Goal: Information Seeking & Learning: Learn about a topic

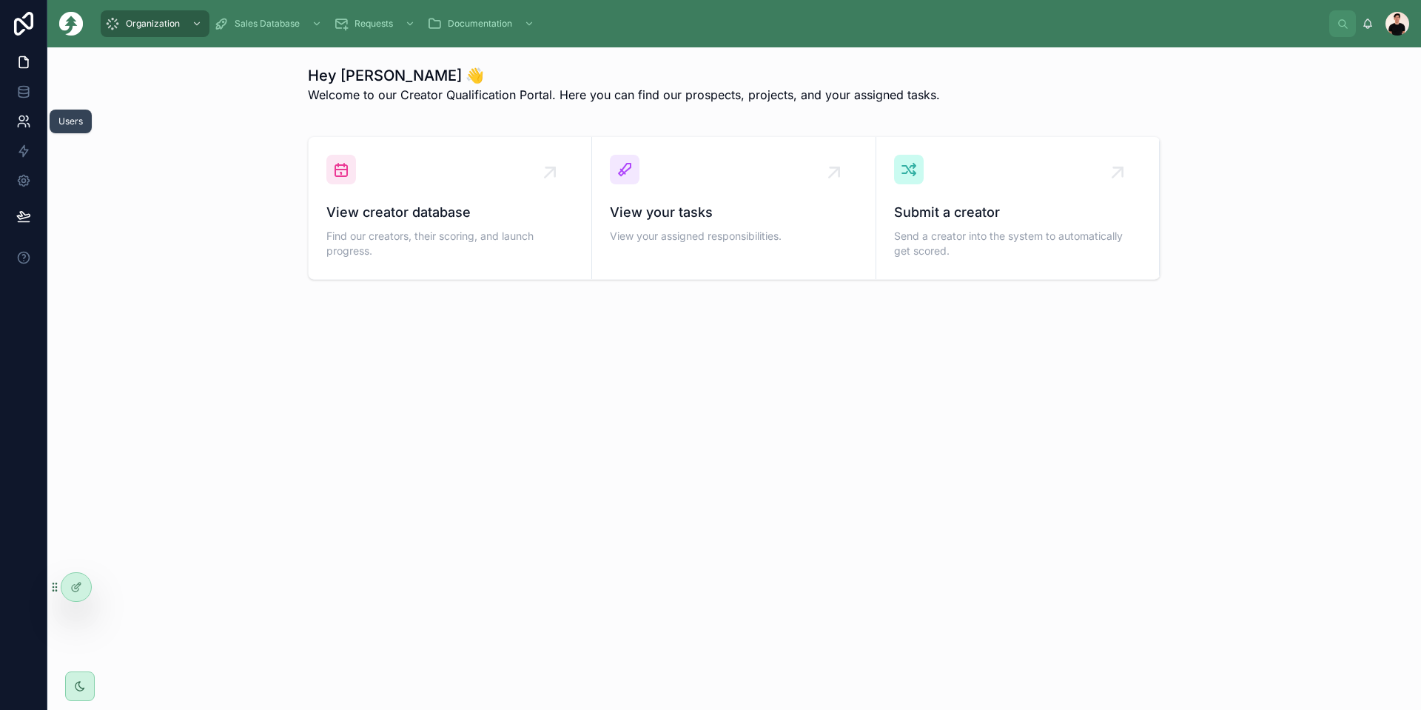
click at [21, 128] on icon at bounding box center [23, 121] width 15 height 15
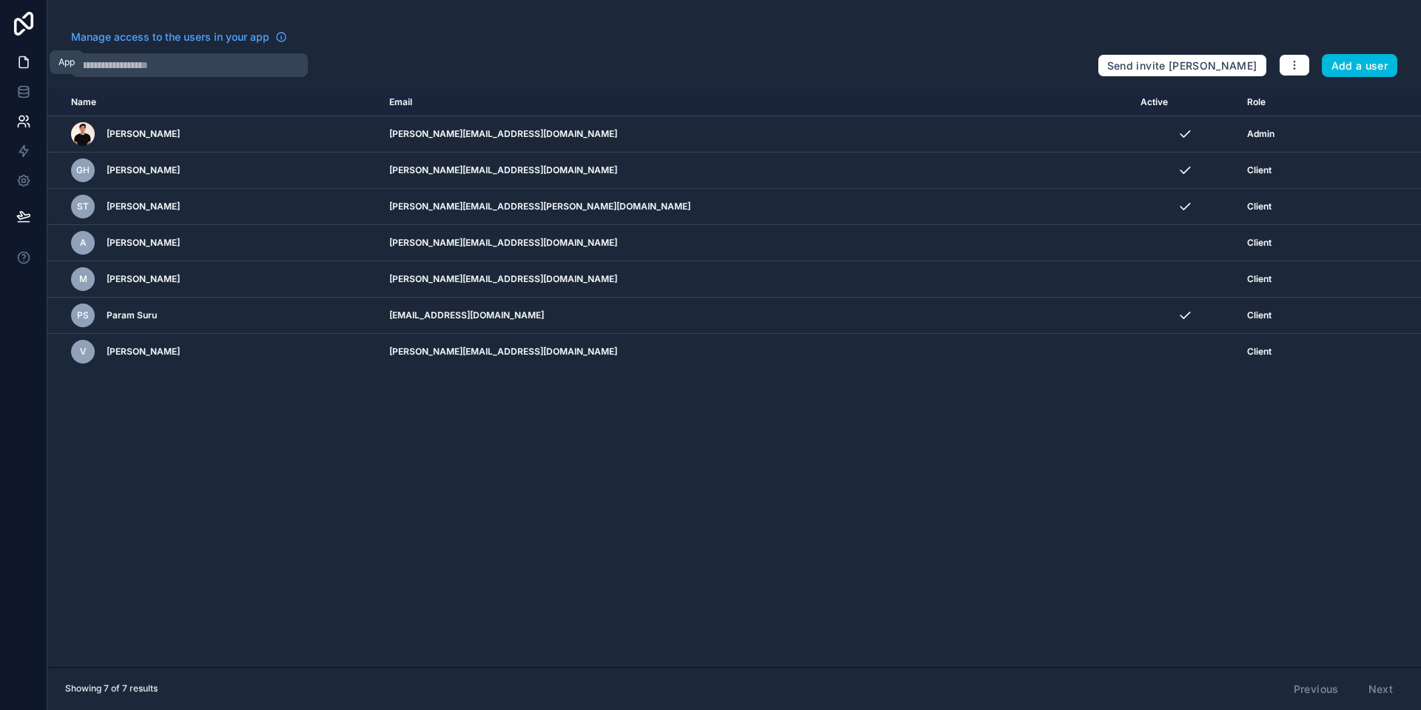
click at [21, 65] on icon at bounding box center [23, 62] width 15 height 15
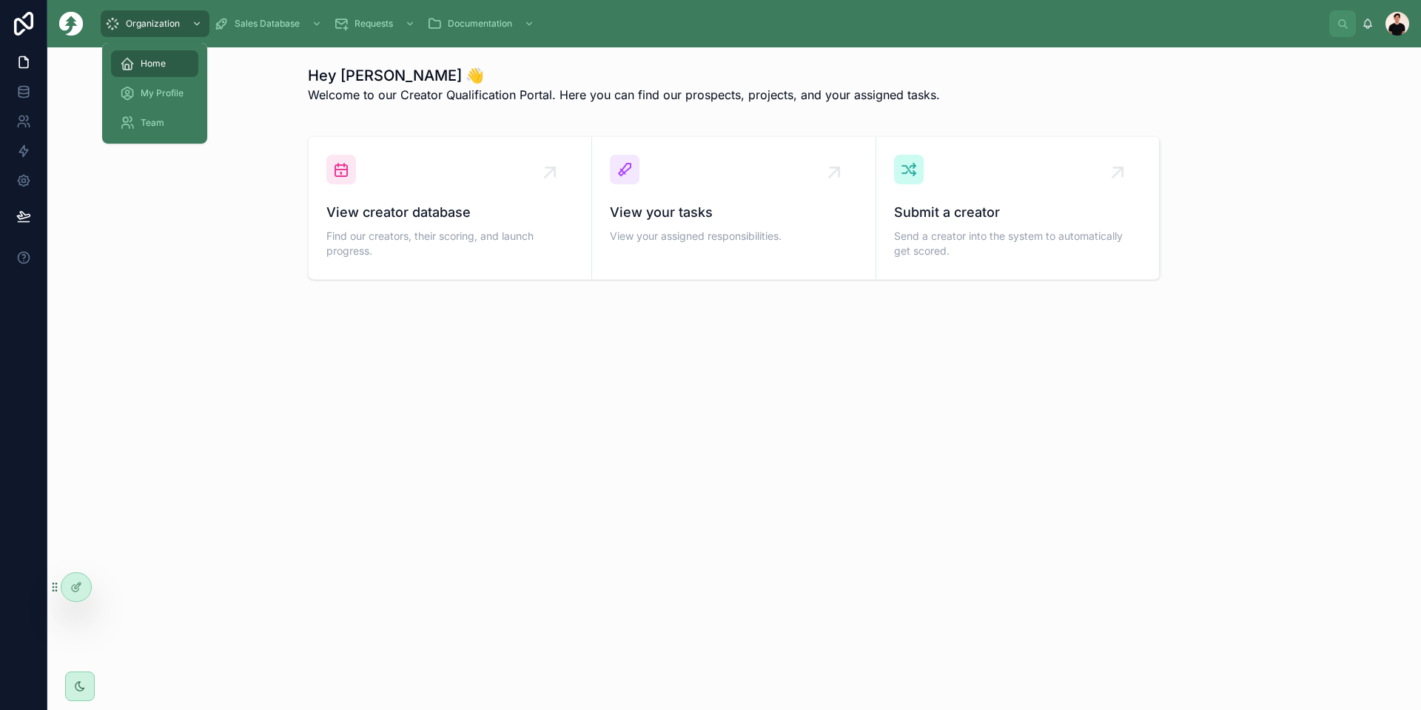
click at [158, 87] on span "My Profile" at bounding box center [162, 93] width 43 height 12
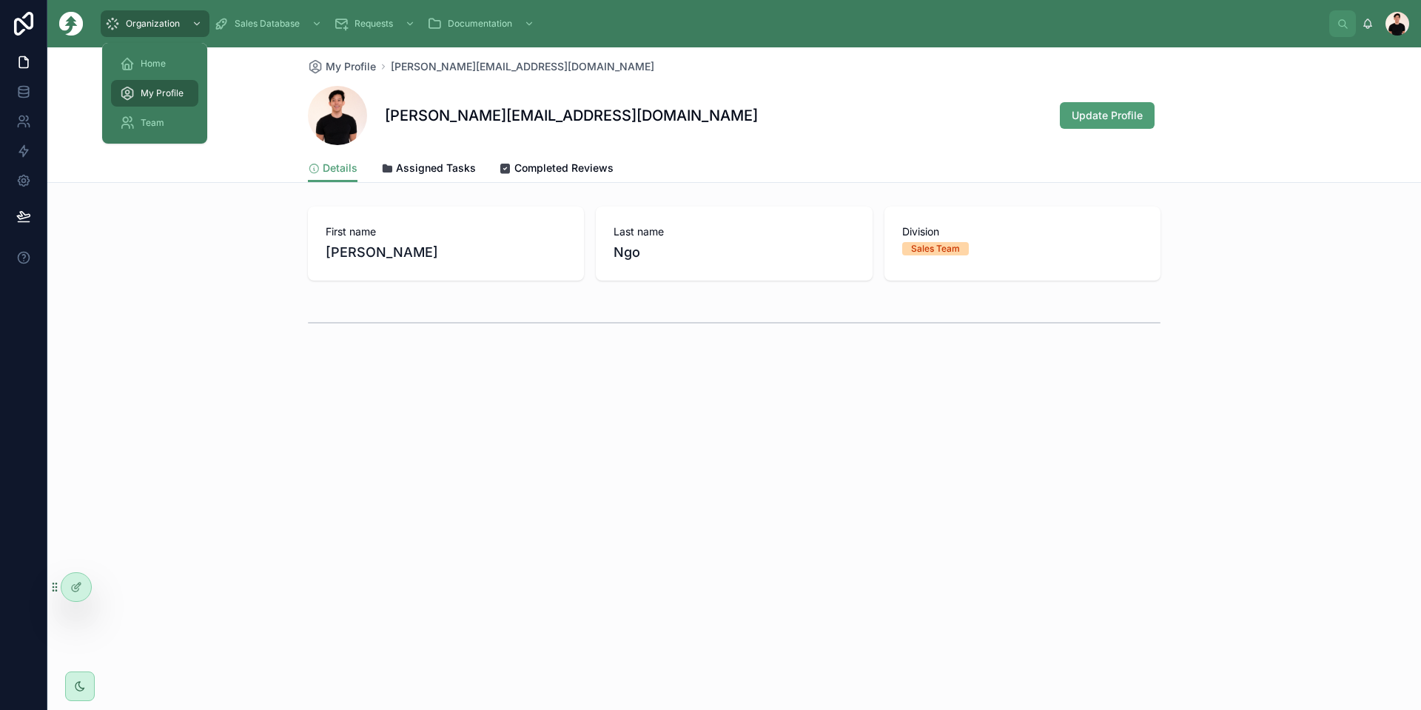
click at [147, 124] on span "Team" at bounding box center [153, 123] width 24 height 12
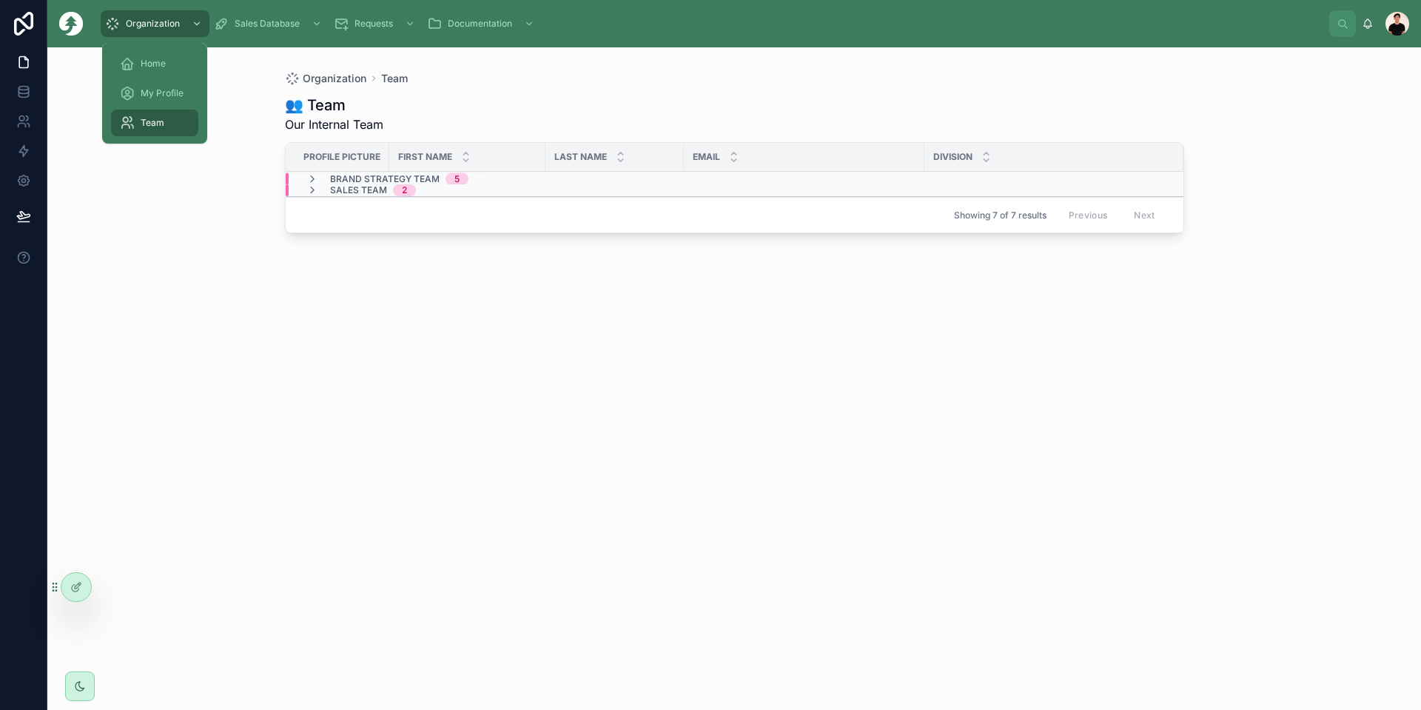
click at [130, 67] on icon at bounding box center [127, 63] width 15 height 15
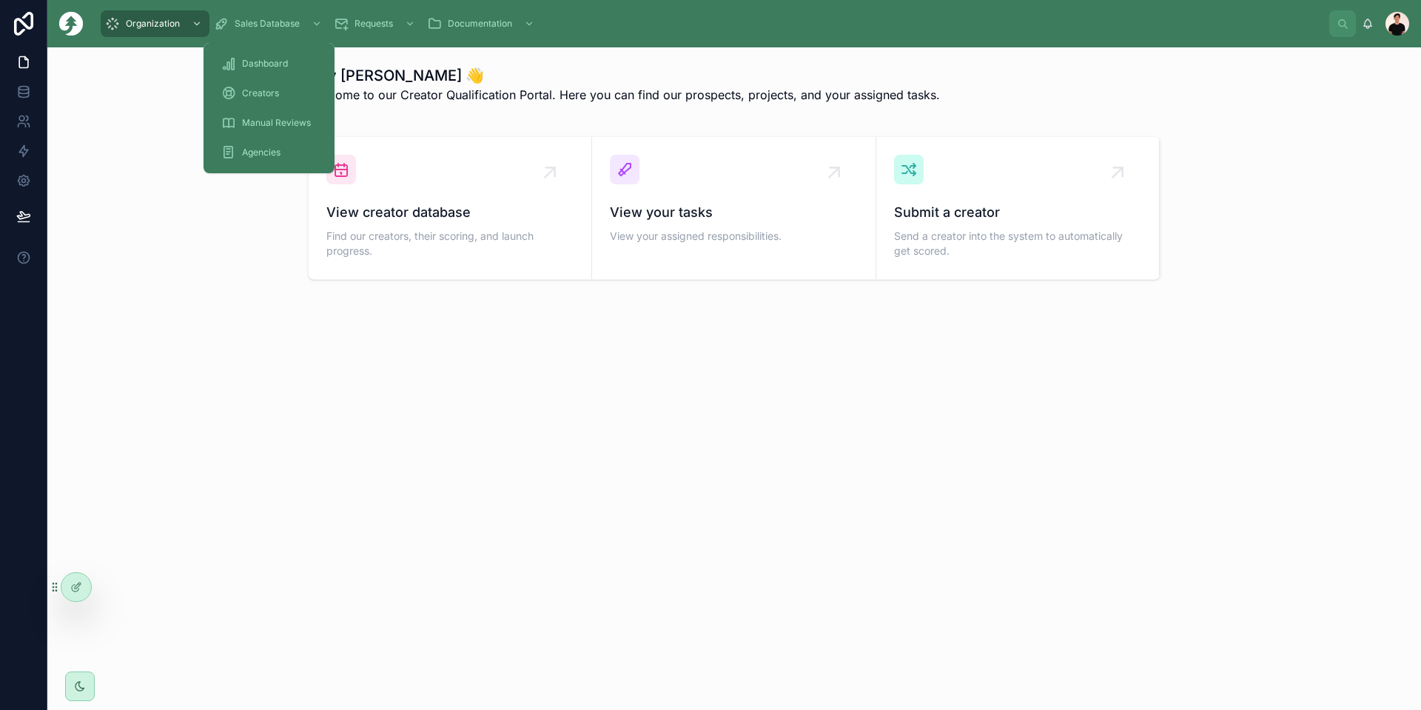
click at [258, 69] on span "Dashboard" at bounding box center [265, 64] width 46 height 12
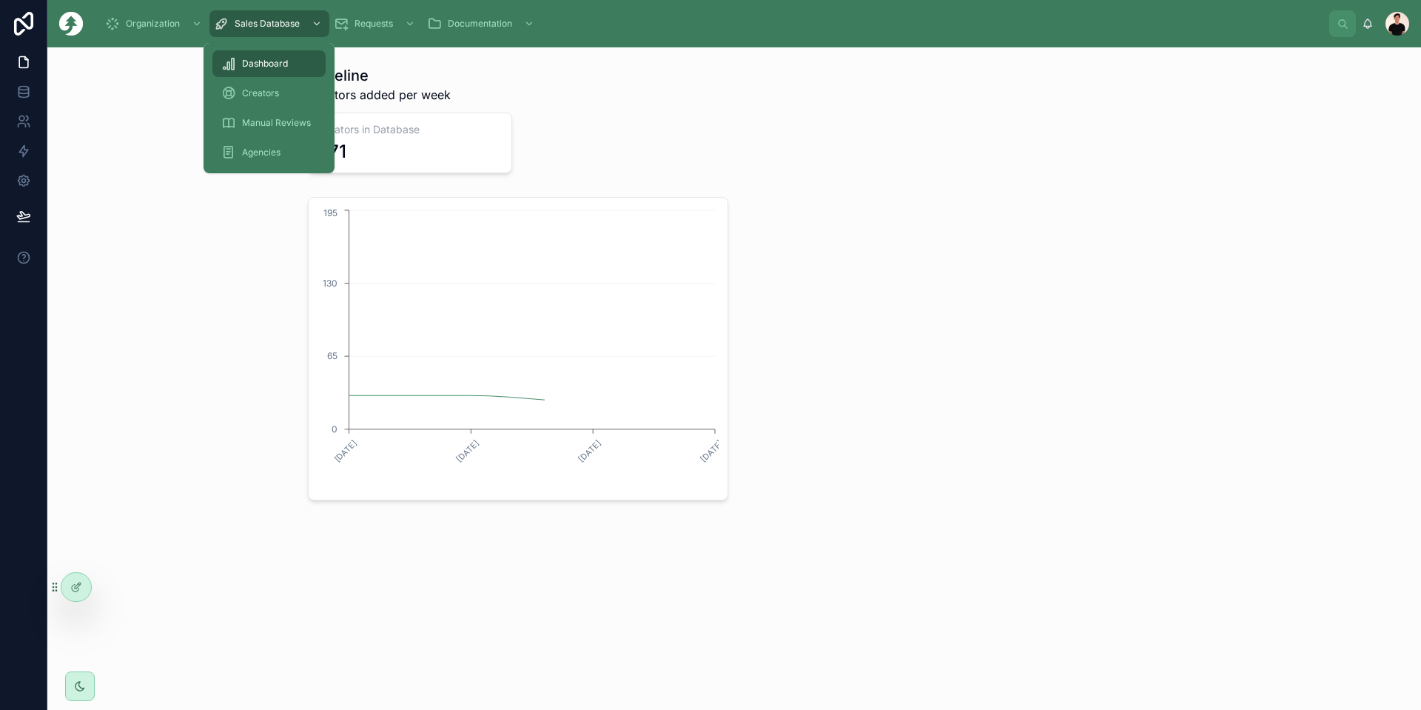
click at [260, 86] on div "Creators" at bounding box center [268, 93] width 95 height 24
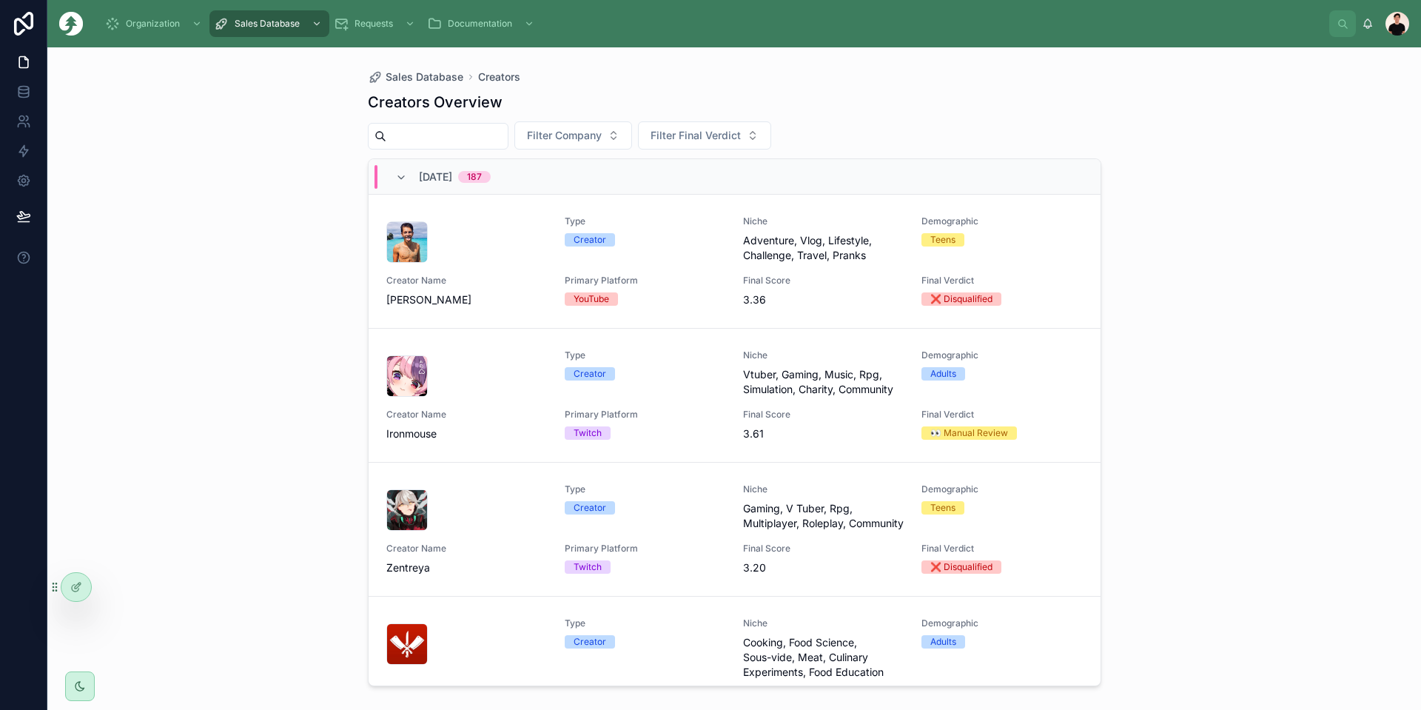
click at [594, 398] on div "Type Creator Niche Vtuber, Gaming, Music, Rpg, Simulation, Charity, Community D…" at bounding box center [734, 395] width 697 height 92
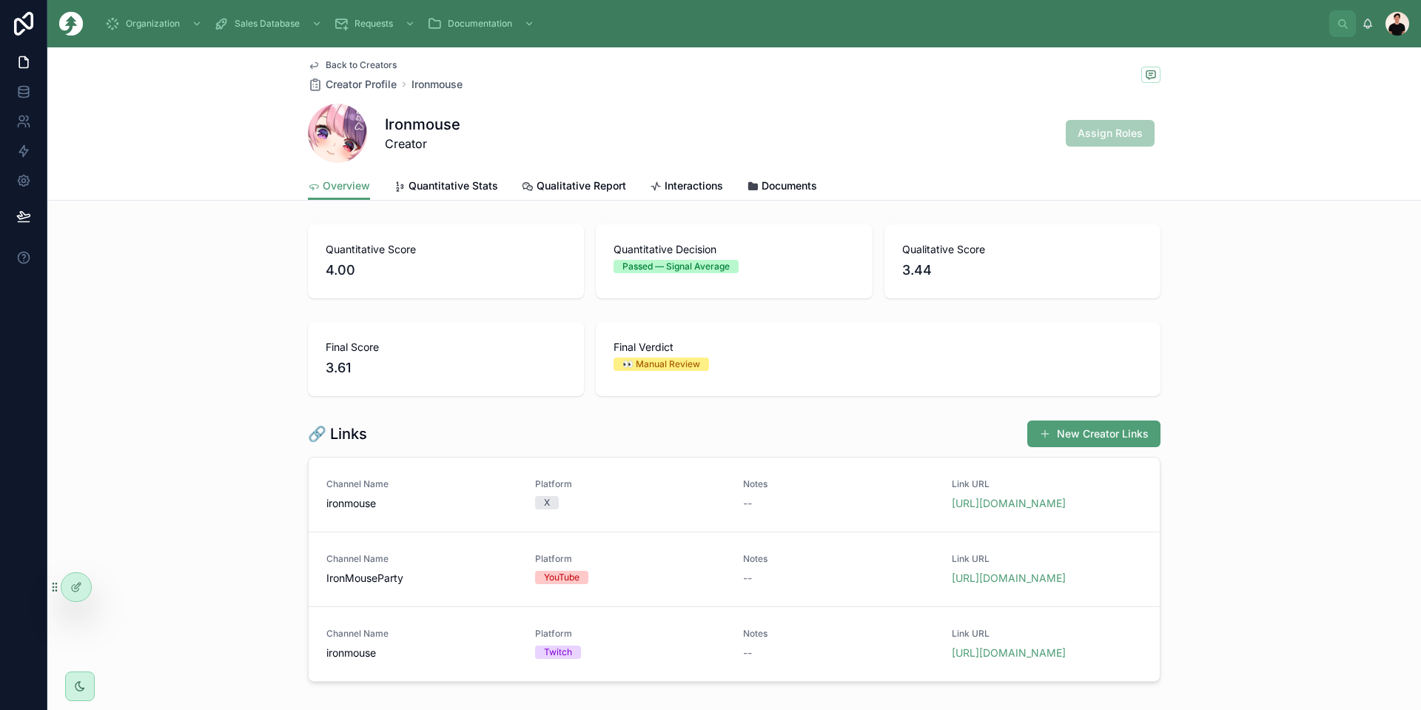
click at [447, 196] on link "Quantitative Stats" at bounding box center [446, 187] width 104 height 30
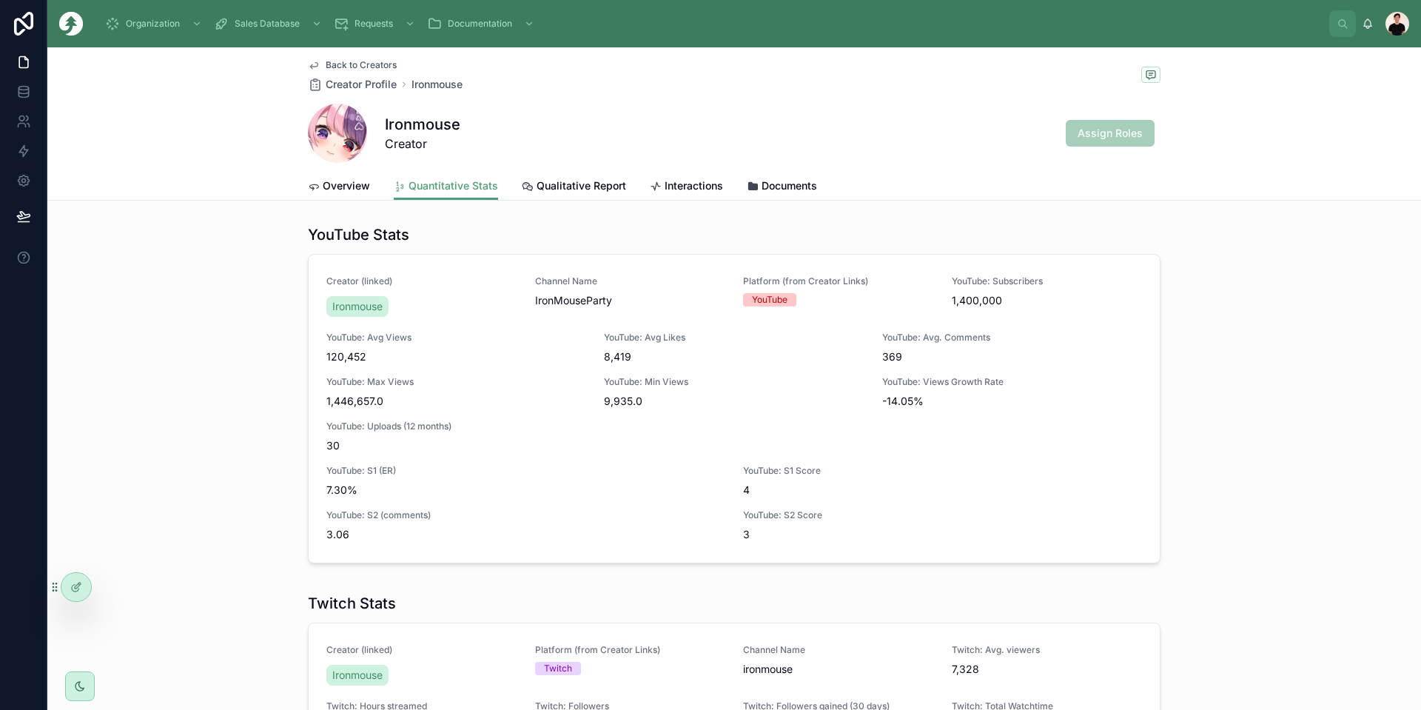
click at [328, 187] on span "Overview" at bounding box center [346, 185] width 47 height 15
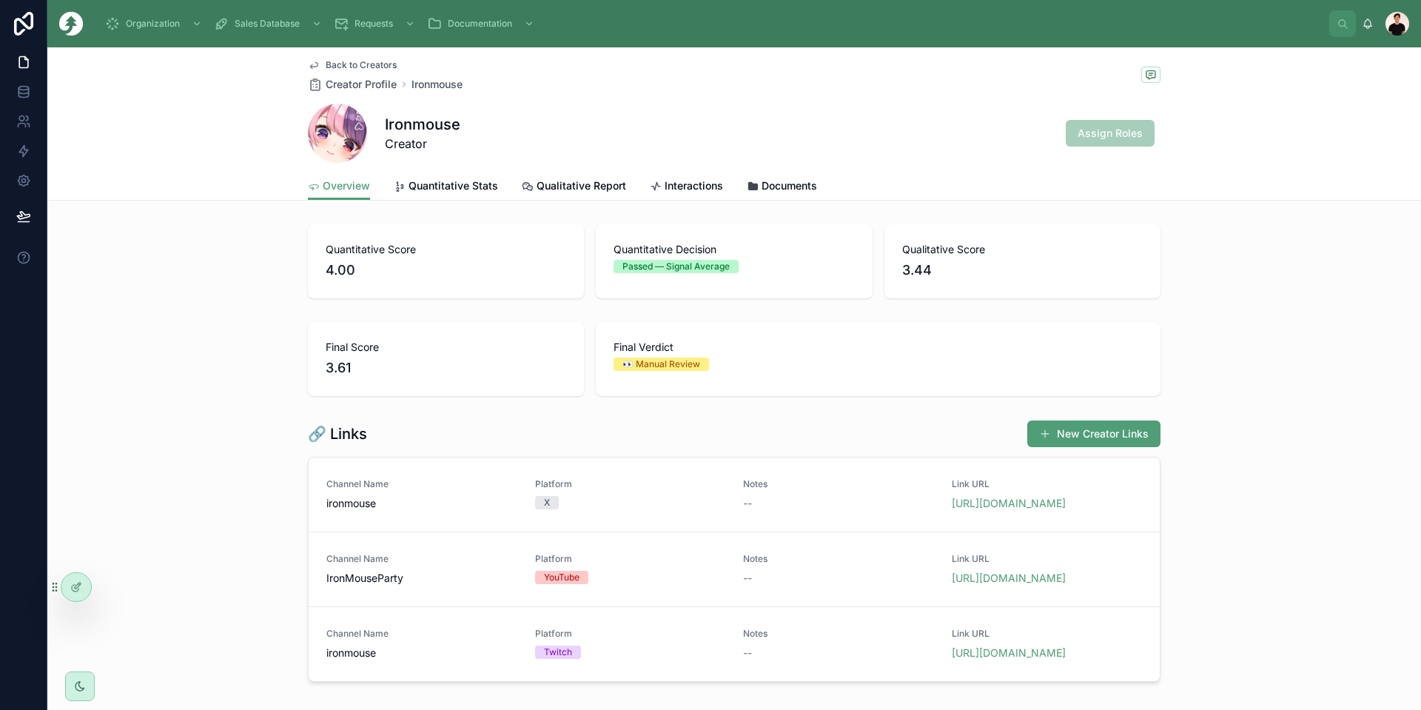
click at [333, 57] on div "Back to Creators Creator Profile Ironmouse Ironmouse Creator Assign Roles" at bounding box center [734, 109] width 853 height 124
click at [334, 64] on span "Back to Creators" at bounding box center [361, 65] width 71 height 12
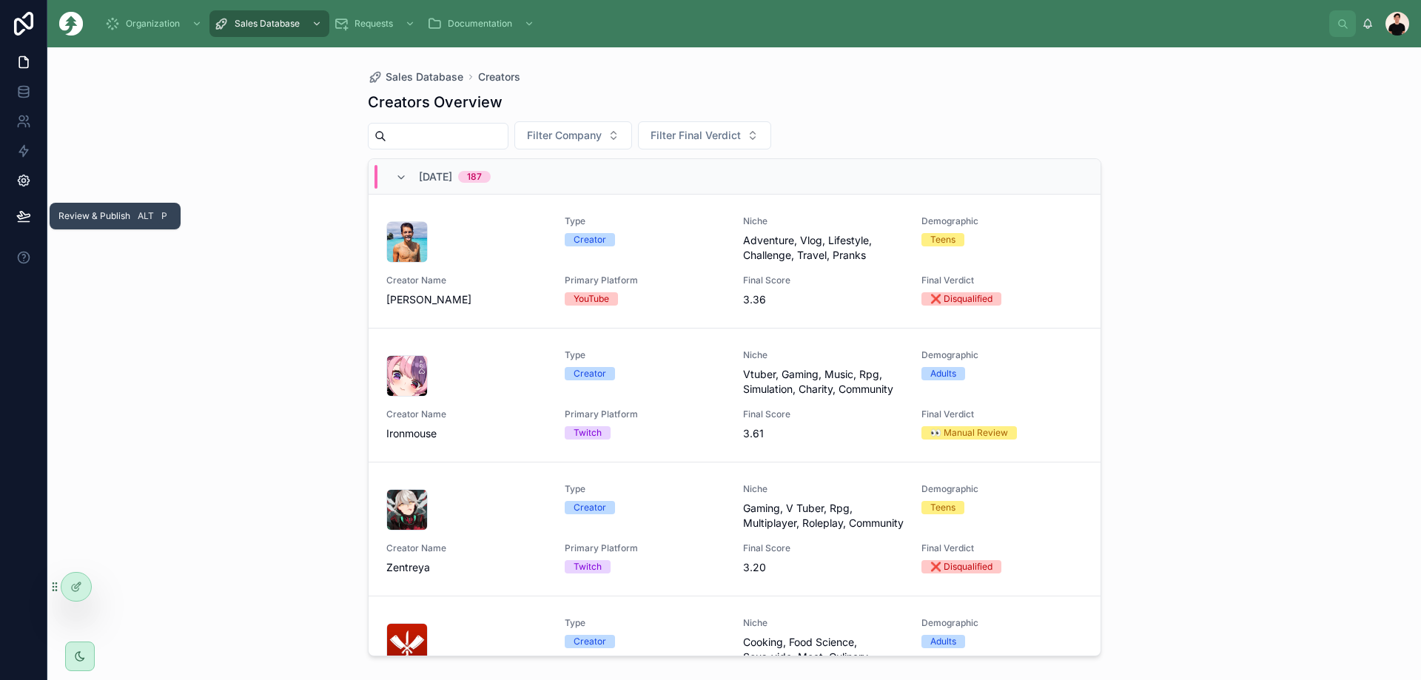
click at [21, 190] on link at bounding box center [23, 181] width 47 height 30
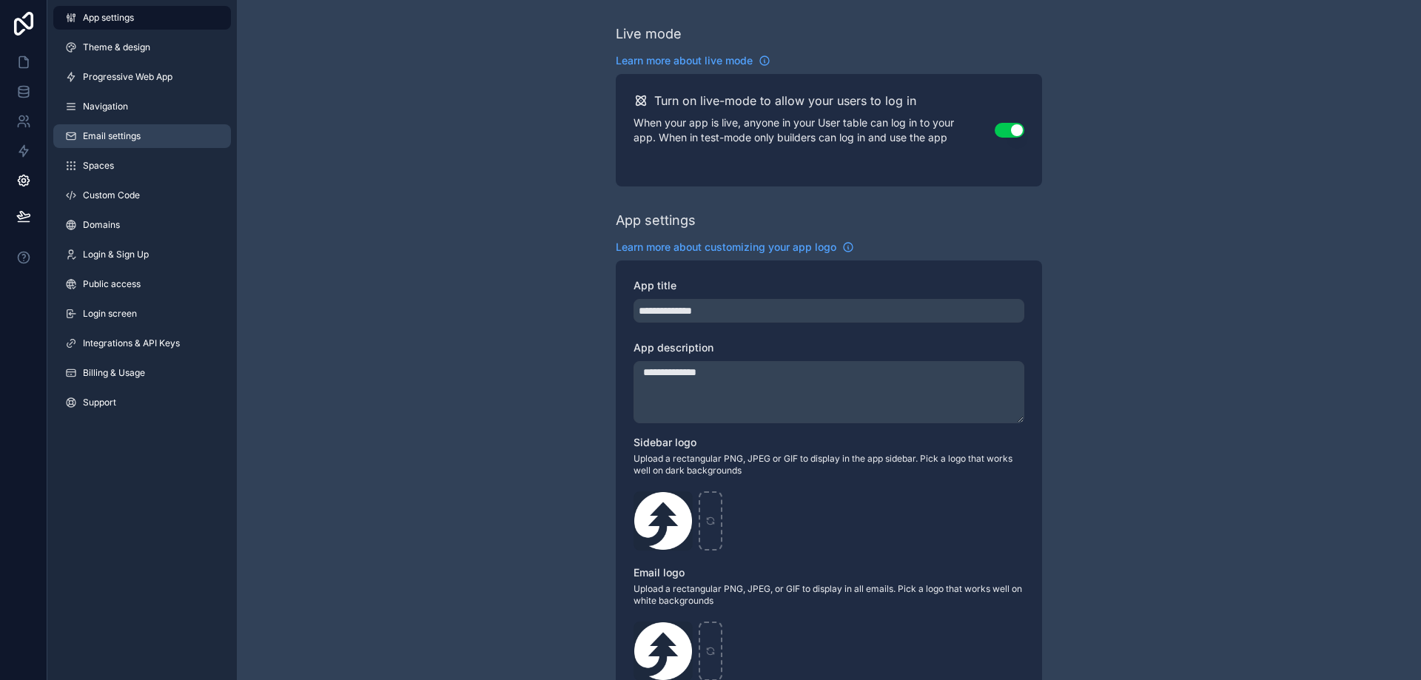
click at [147, 141] on link "Email settings" at bounding box center [142, 136] width 178 height 24
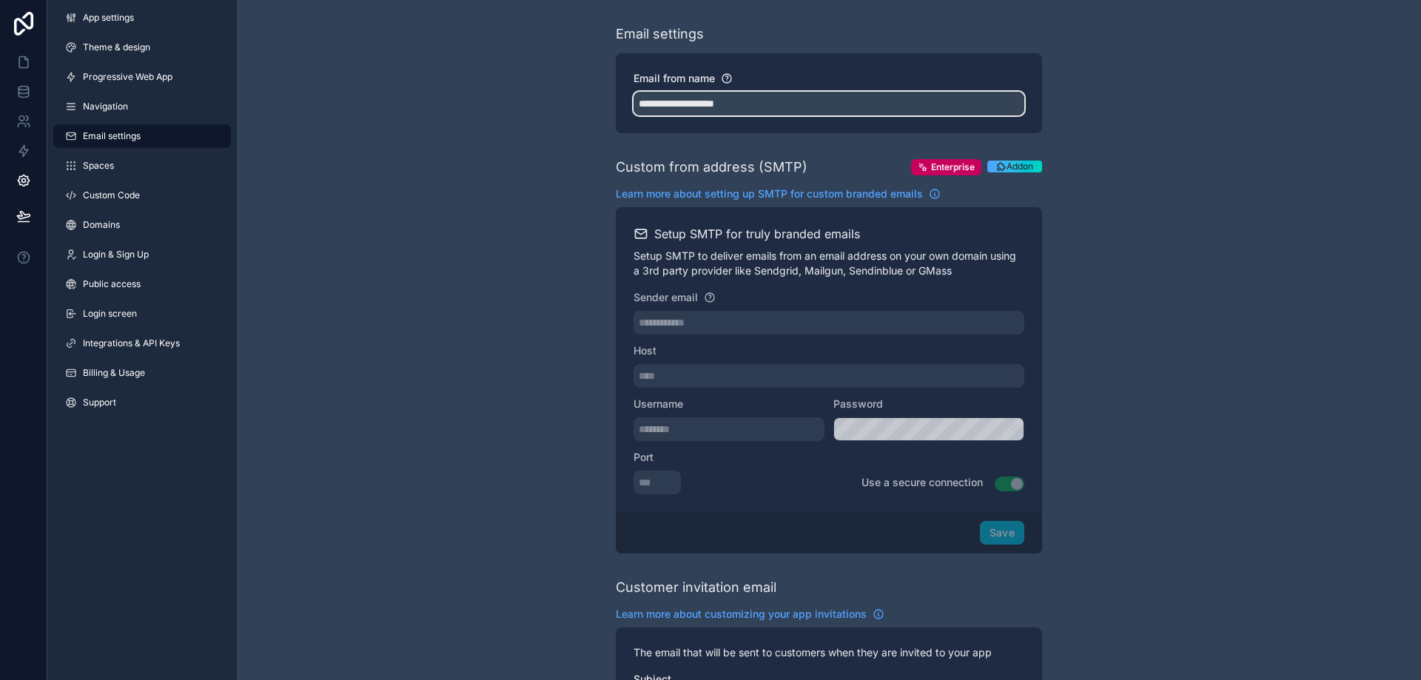
click at [678, 103] on input "**********" at bounding box center [829, 104] width 391 height 24
click at [731, 105] on input "**********" at bounding box center [829, 104] width 391 height 24
click at [738, 99] on input "**********" at bounding box center [829, 104] width 391 height 24
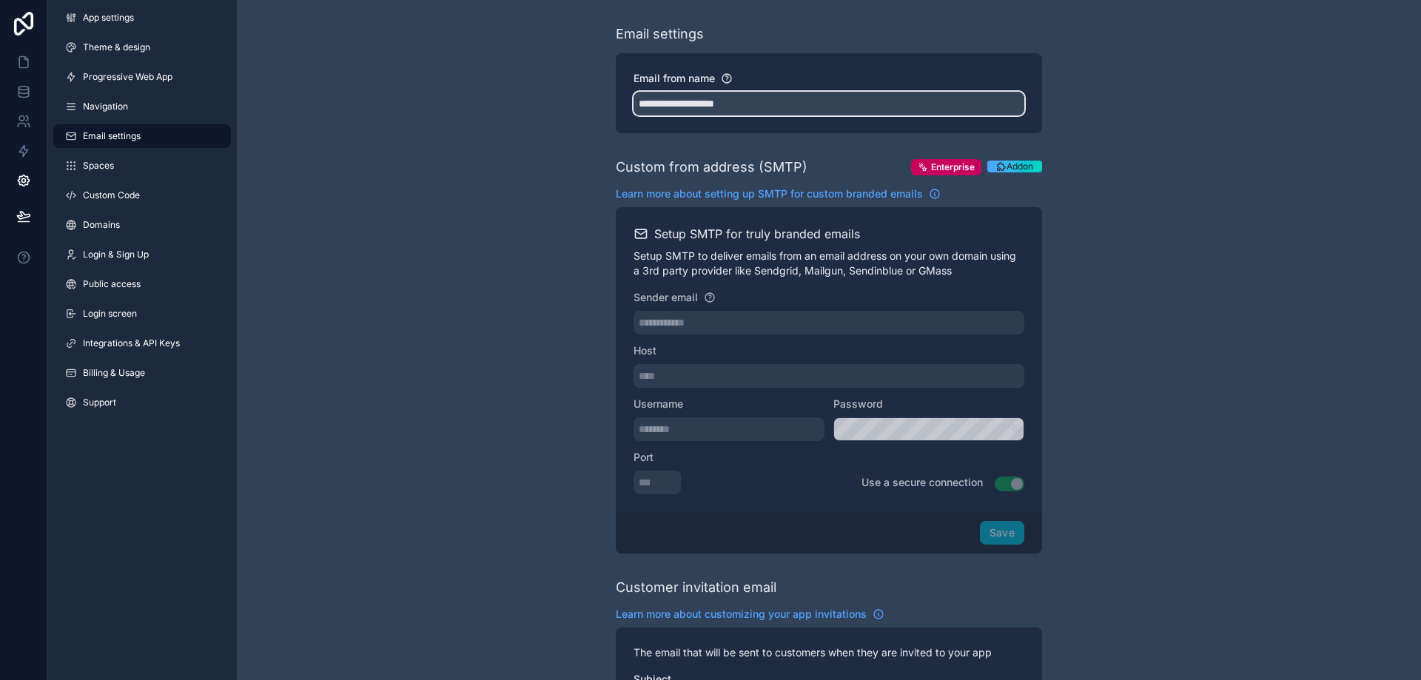
click at [738, 99] on input "**********" at bounding box center [829, 104] width 391 height 24
click at [1188, 215] on div "**********" at bounding box center [829, 628] width 1184 height 1256
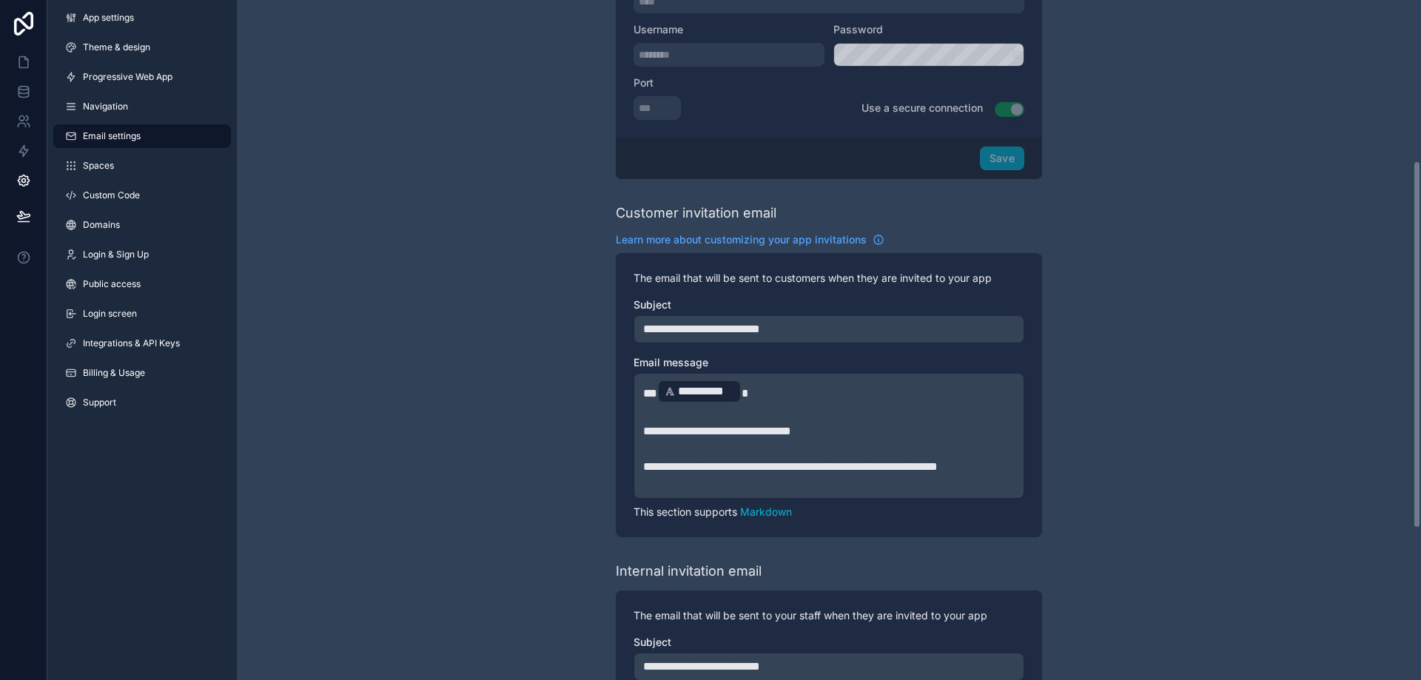
scroll to position [575, 0]
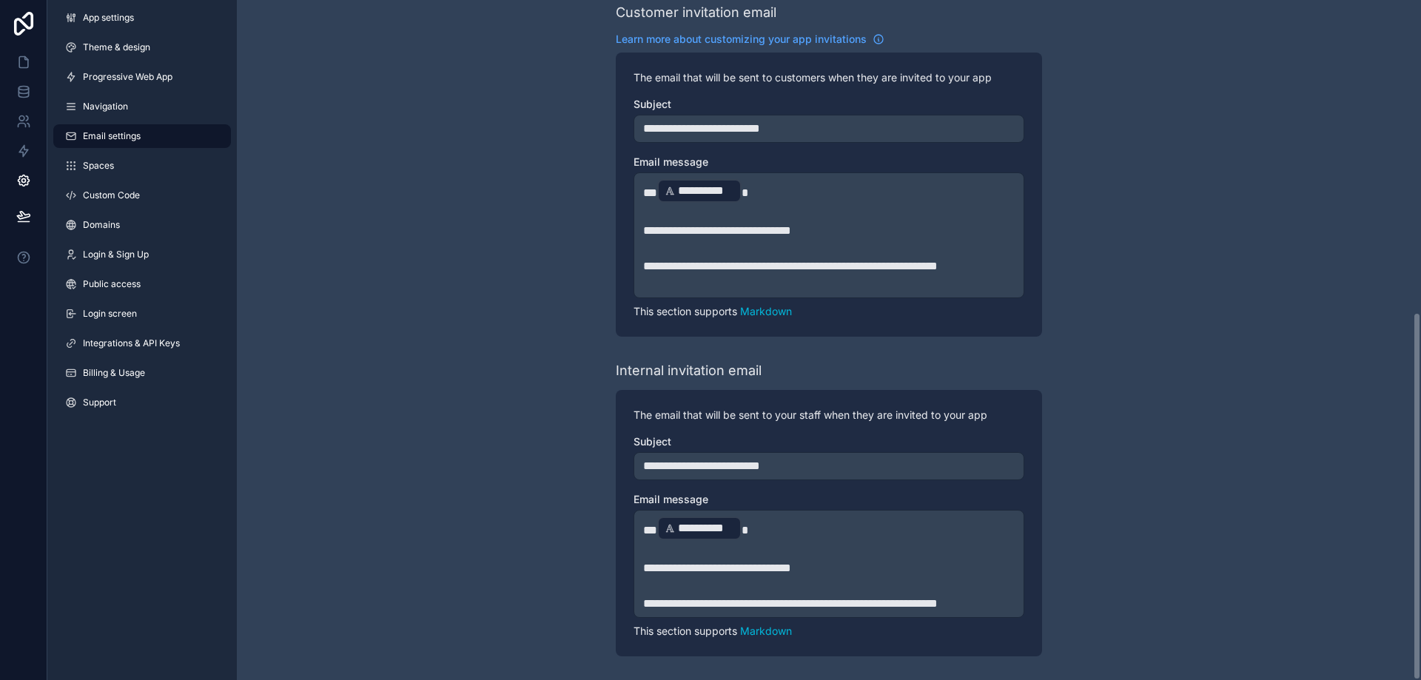
click at [760, 130] on span "**********" at bounding box center [701, 128] width 117 height 11
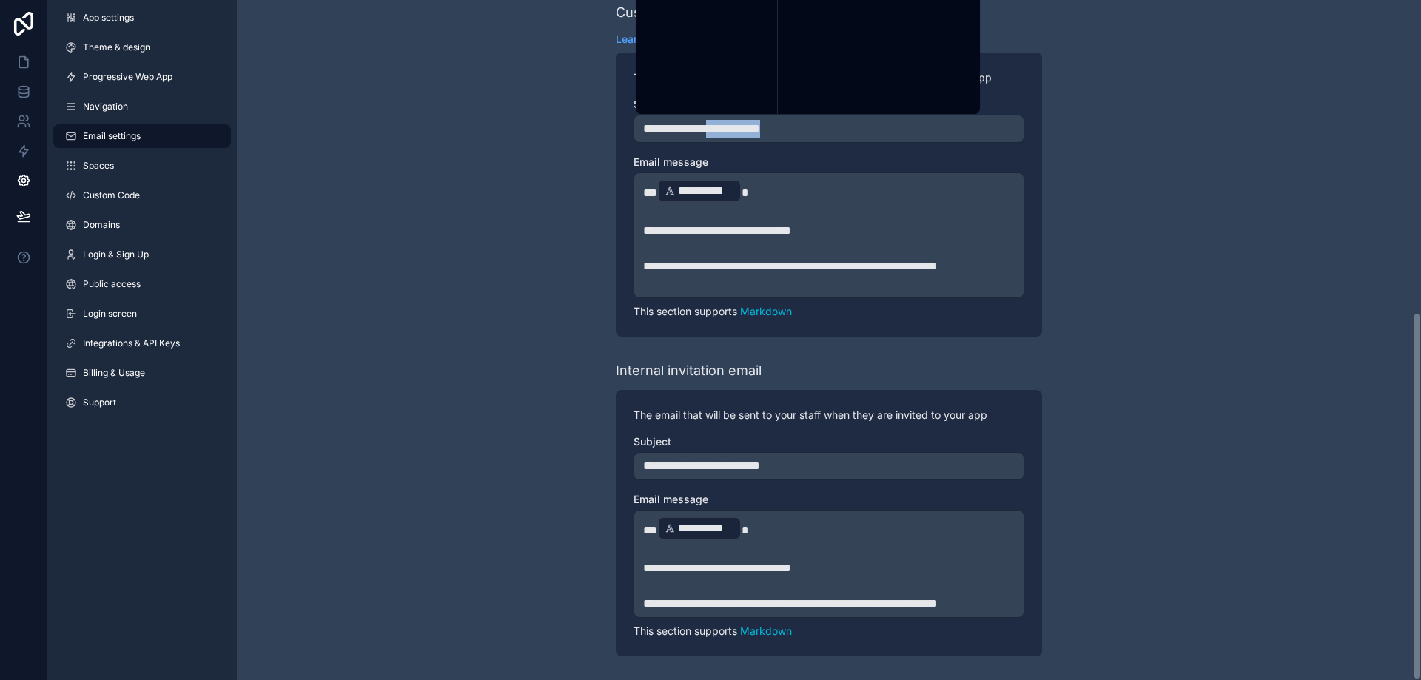
click at [760, 130] on span "**********" at bounding box center [701, 128] width 117 height 11
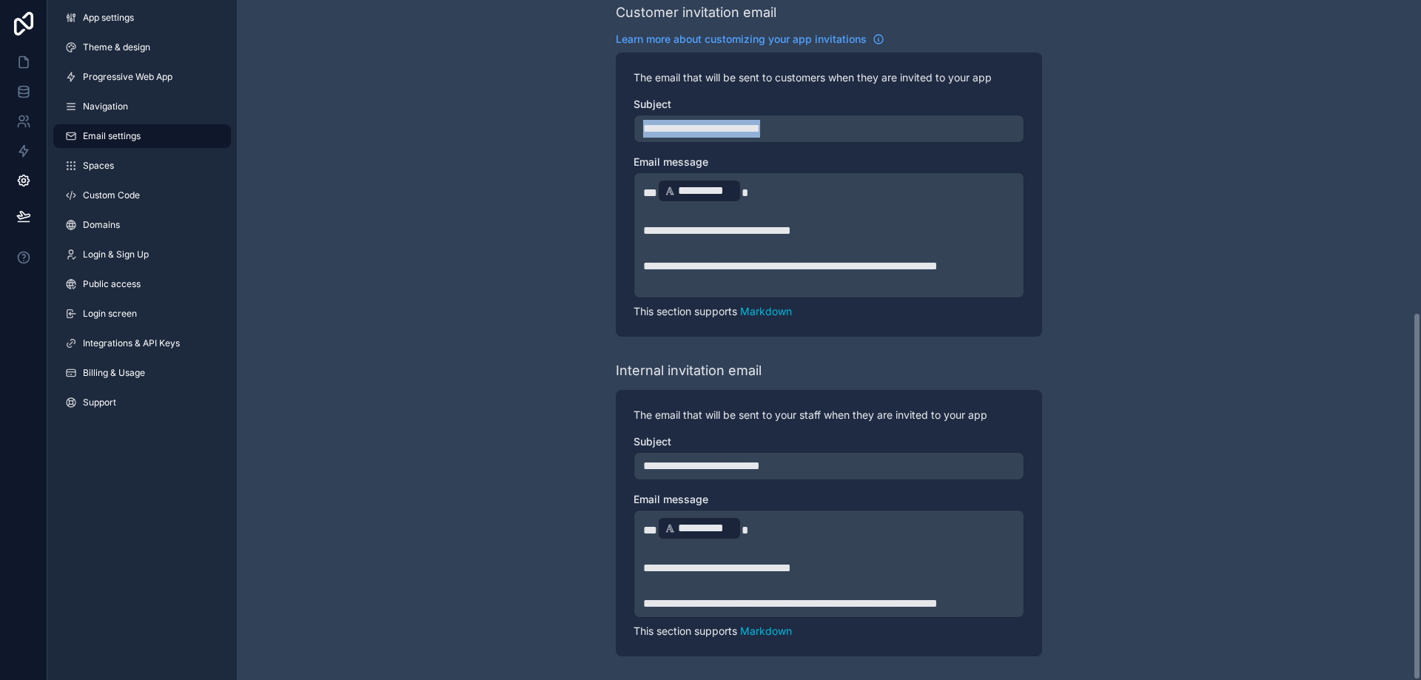
click at [760, 130] on span "**********" at bounding box center [701, 128] width 117 height 11
copy span "**********"
click at [1223, 79] on div "**********" at bounding box center [829, 53] width 1184 height 1256
click at [17, 54] on link at bounding box center [23, 62] width 47 height 30
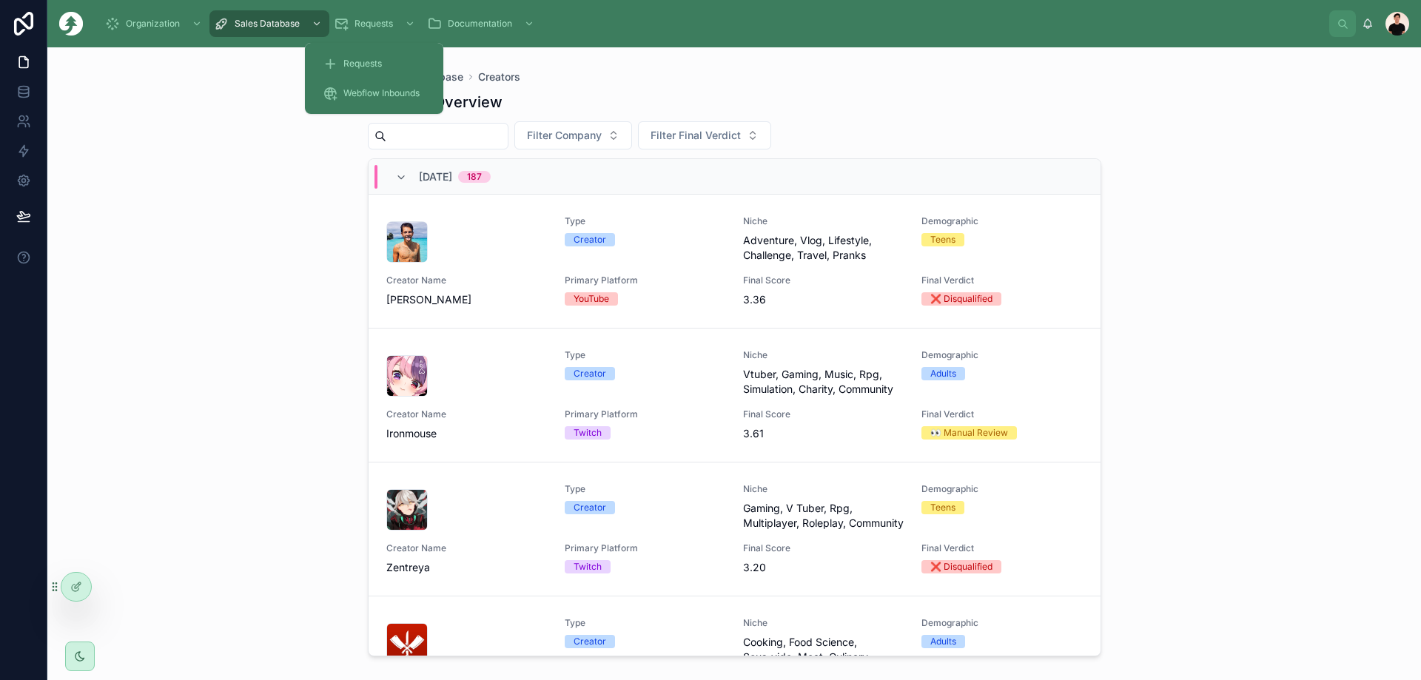
click at [366, 89] on span "Webflow Inbounds" at bounding box center [382, 93] width 76 height 12
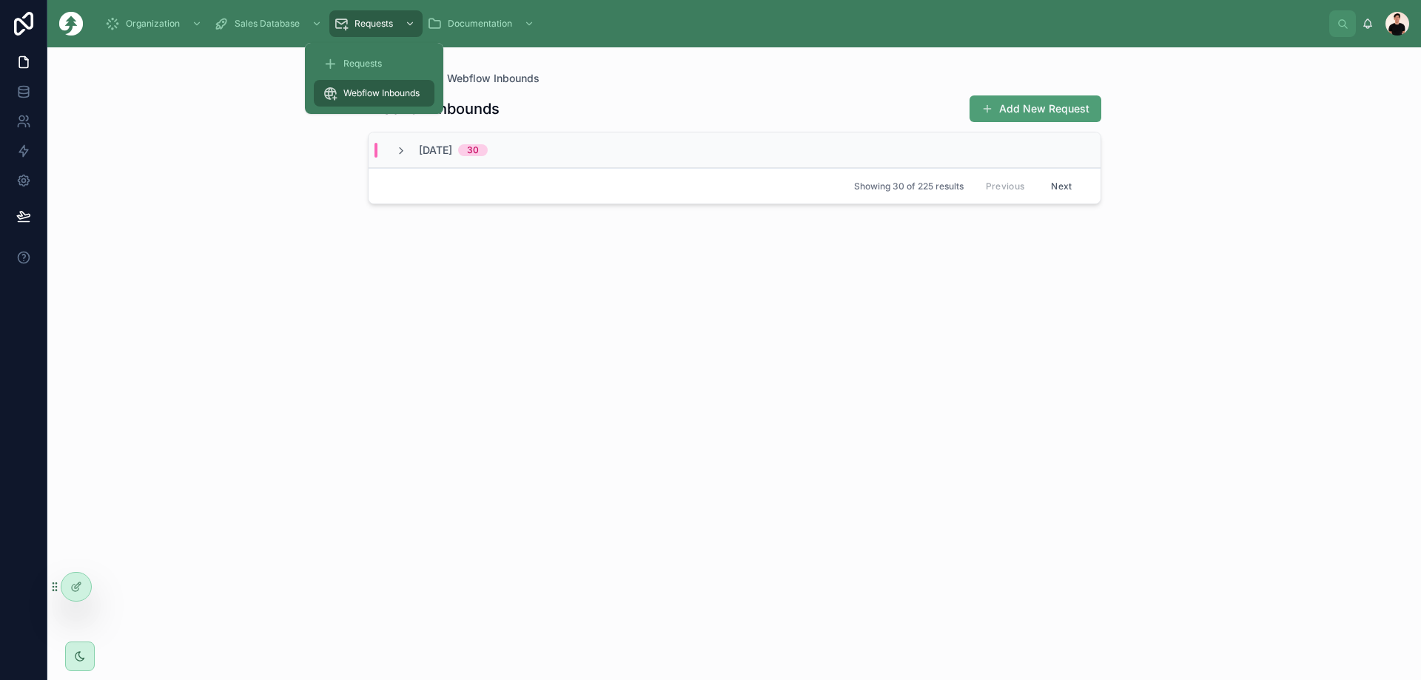
click at [373, 68] on span "Requests" at bounding box center [363, 64] width 38 height 12
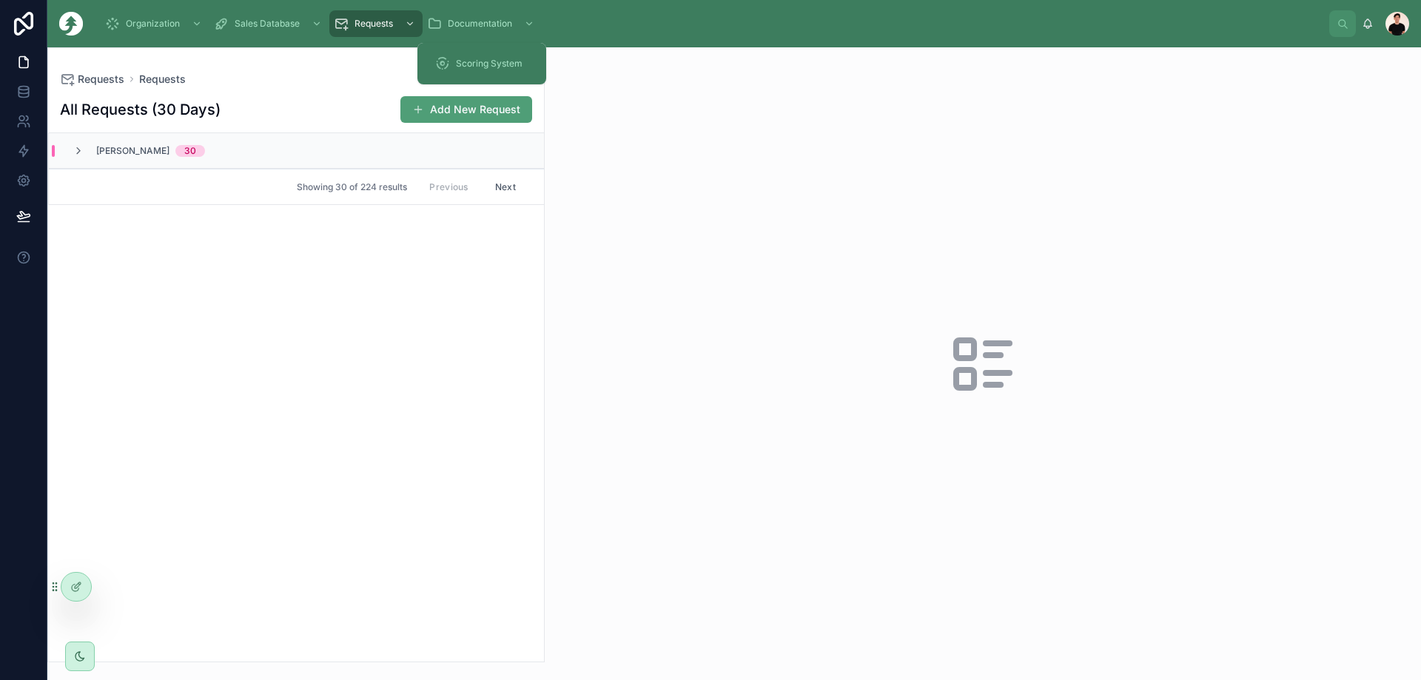
click at [477, 64] on span "Scoring System" at bounding box center [489, 64] width 67 height 12
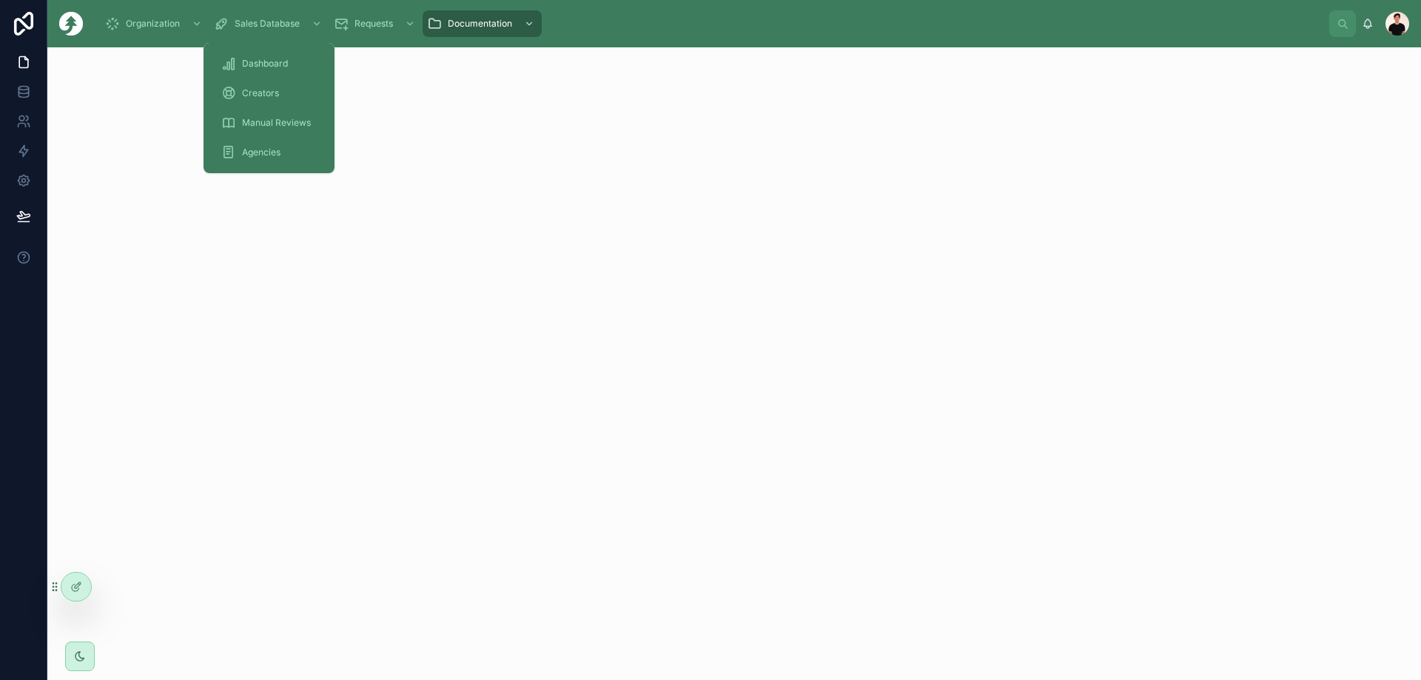
click at [247, 84] on div "Creators" at bounding box center [268, 93] width 95 height 24
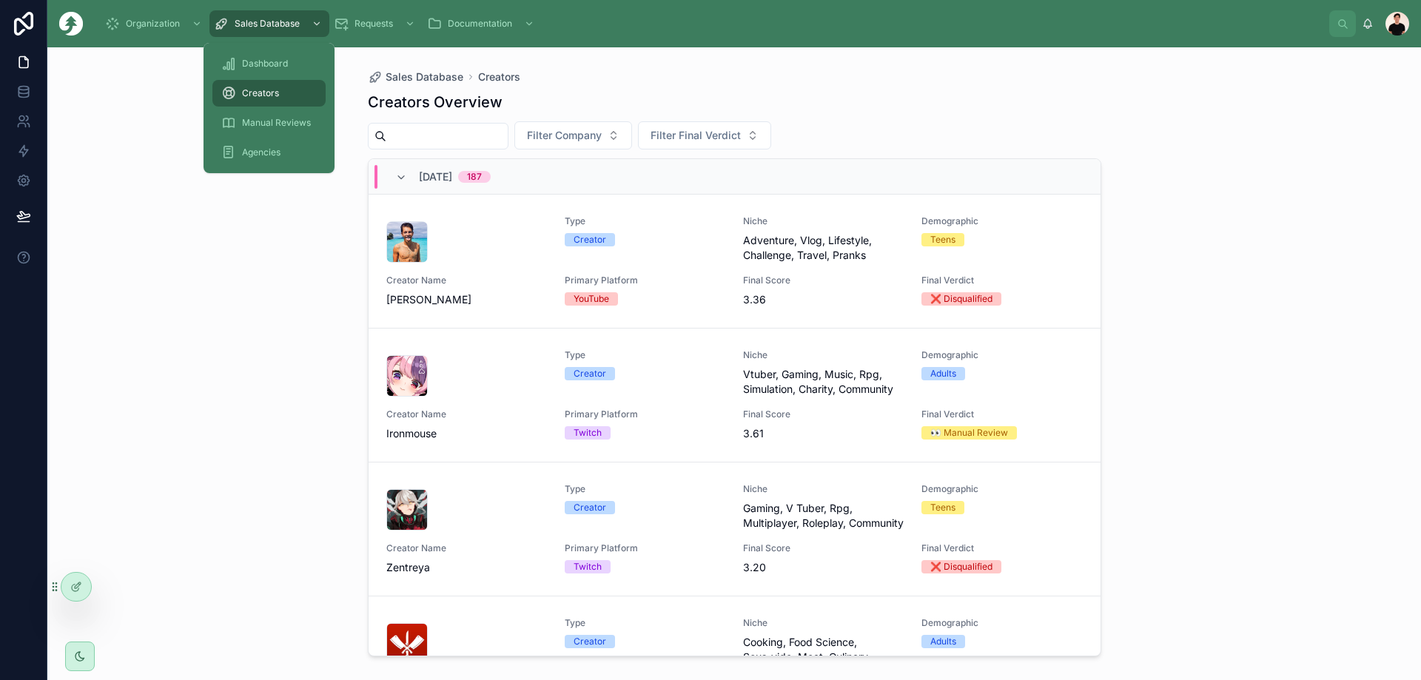
click at [278, 58] on span "Dashboard" at bounding box center [265, 64] width 46 height 12
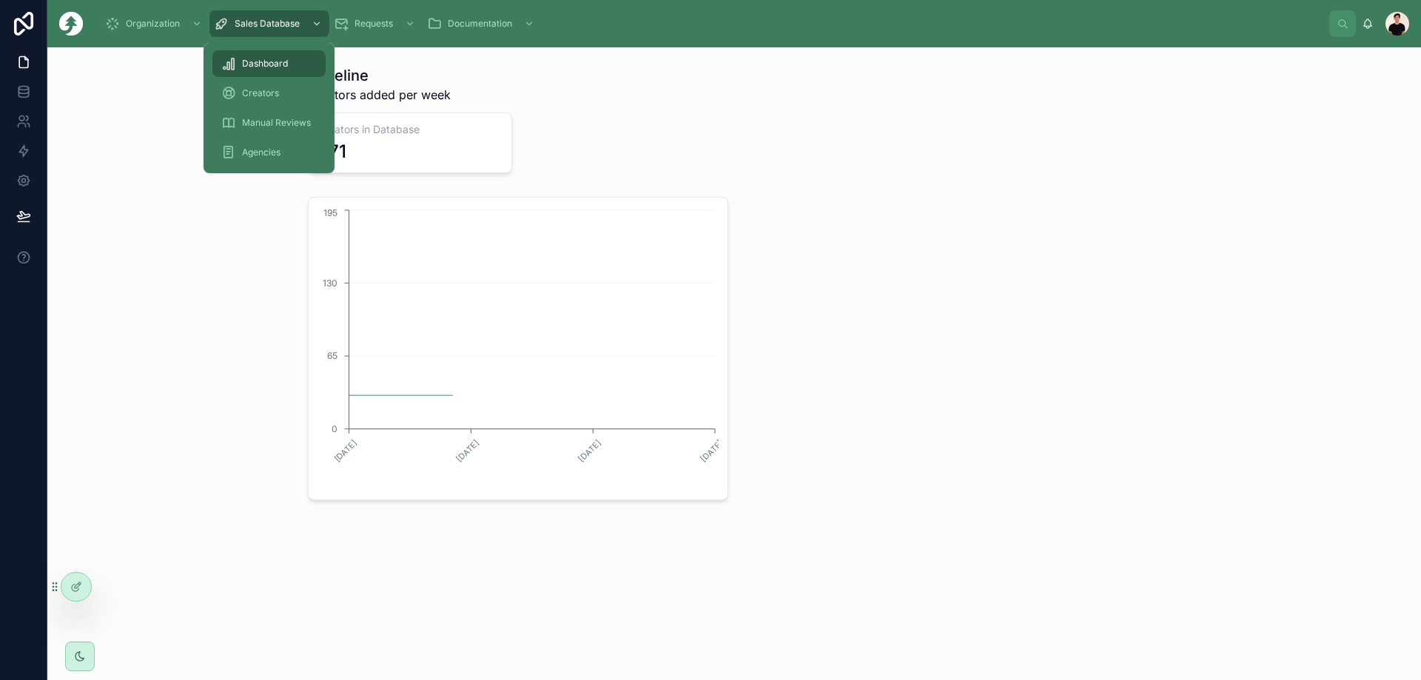
click at [277, 93] on span "Creators" at bounding box center [260, 93] width 37 height 12
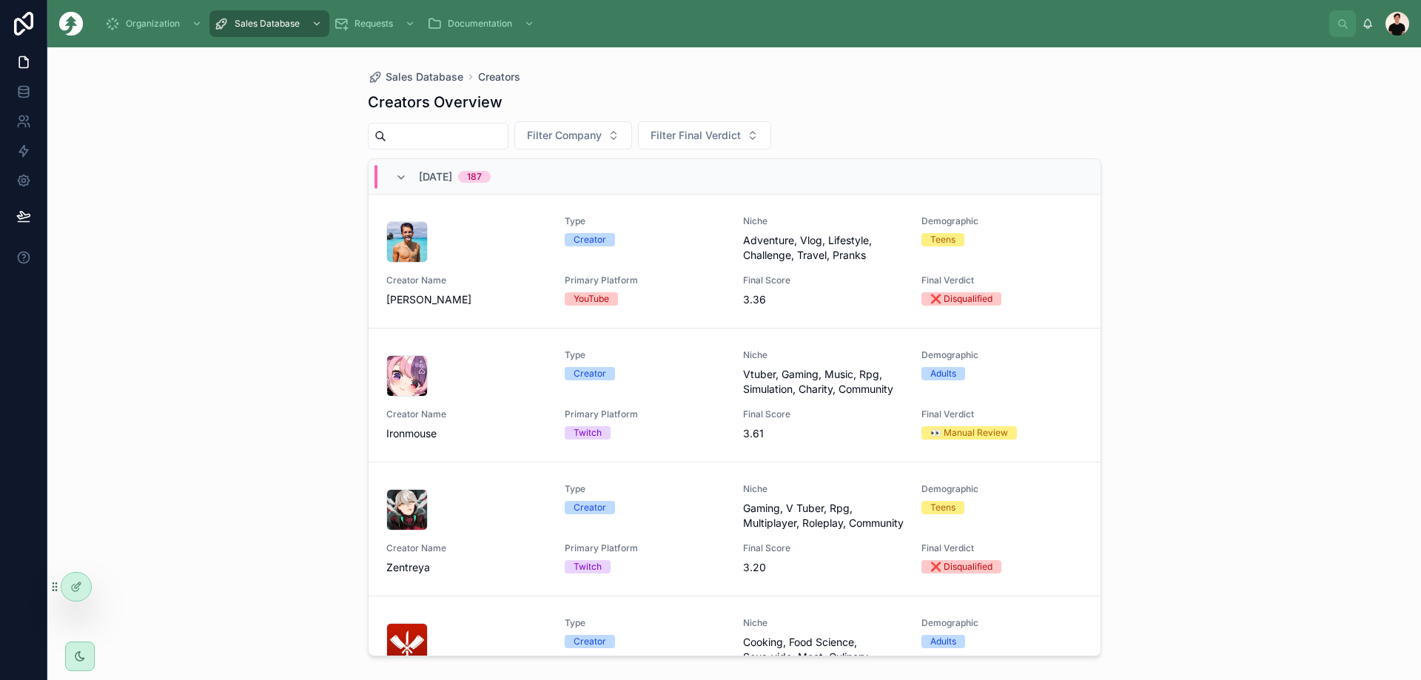
click at [466, 247] on div at bounding box center [466, 241] width 161 height 41
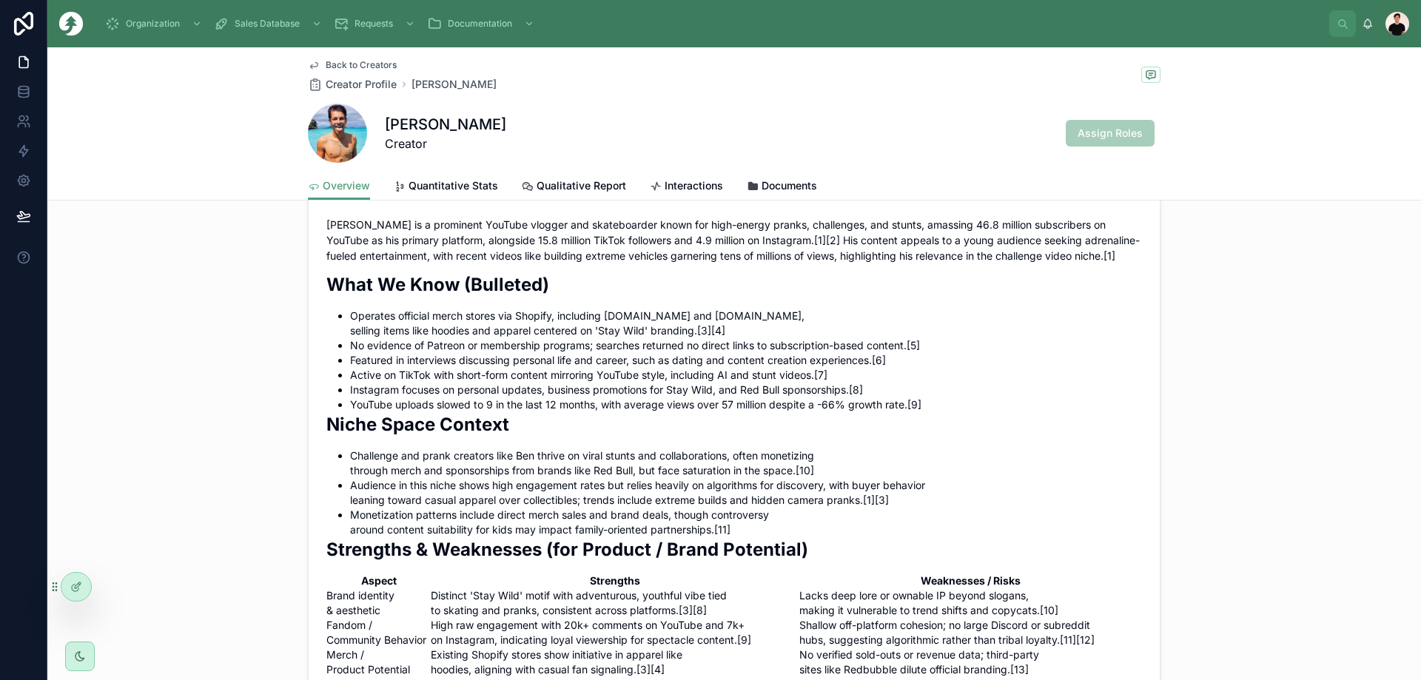
scroll to position [1036, 0]
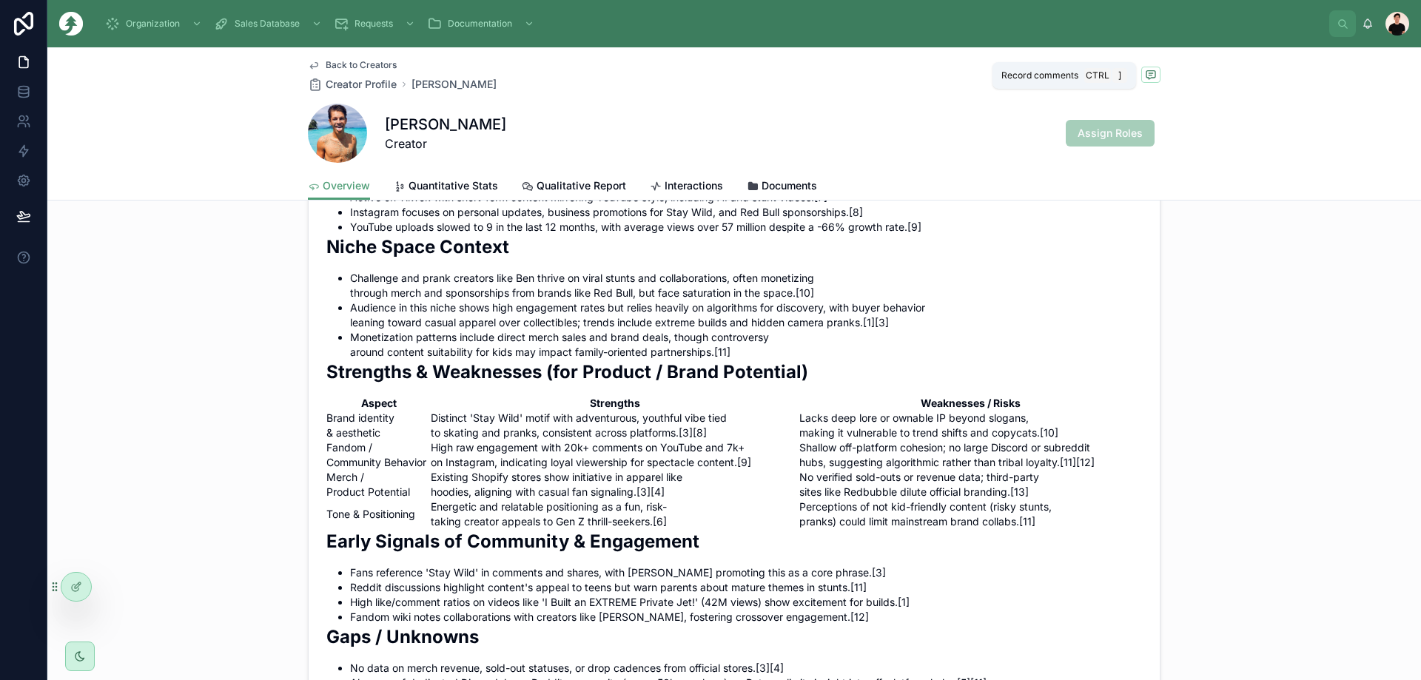
click at [1149, 73] on icon at bounding box center [1151, 75] width 12 height 12
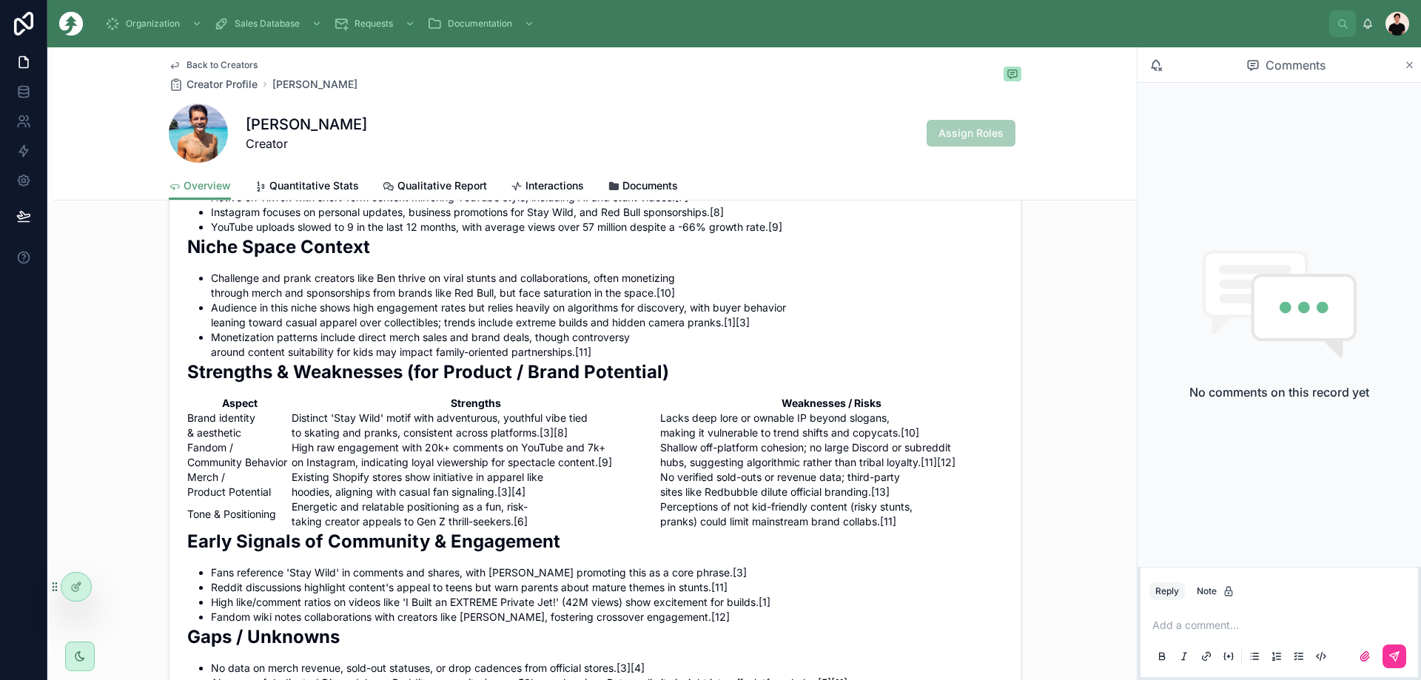
click at [1406, 64] on icon at bounding box center [1409, 65] width 11 height 12
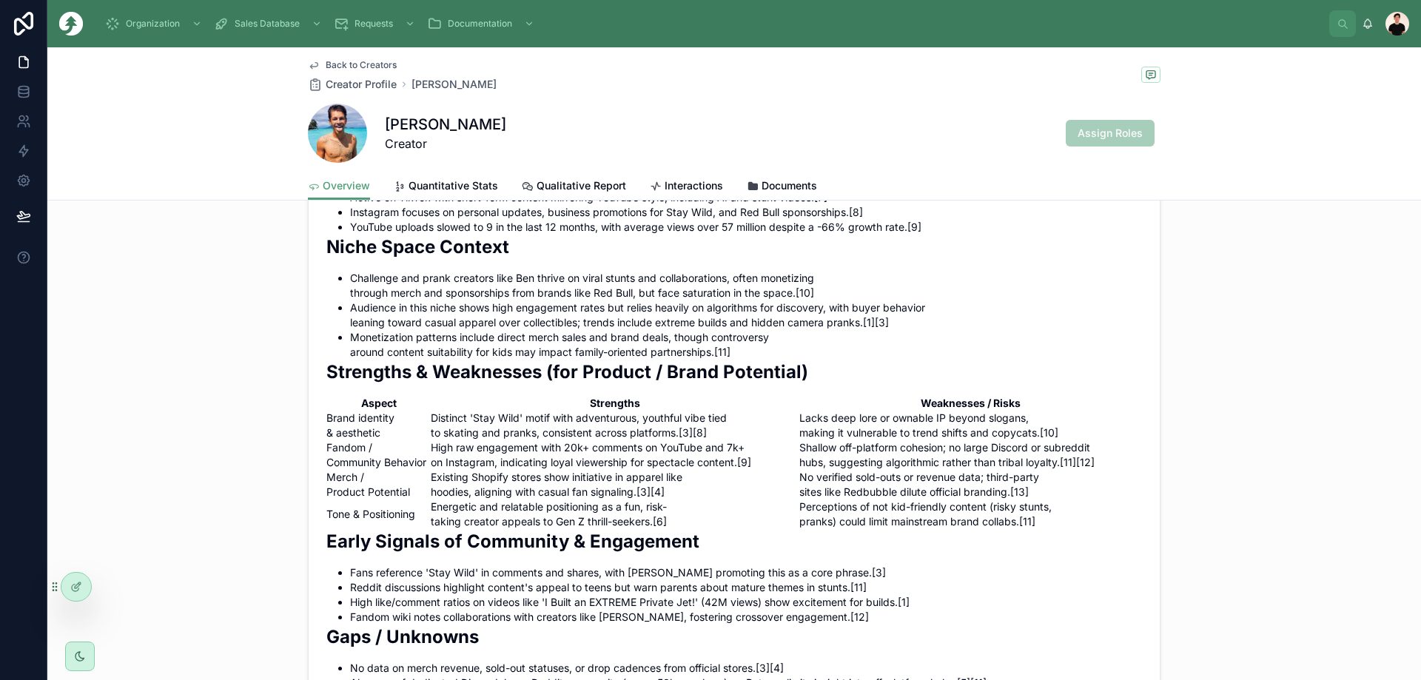
click at [996, 235] on li "YouTube uploads slowed to 9 in the last 12 months, with average views over 57 m…" at bounding box center [746, 227] width 792 height 15
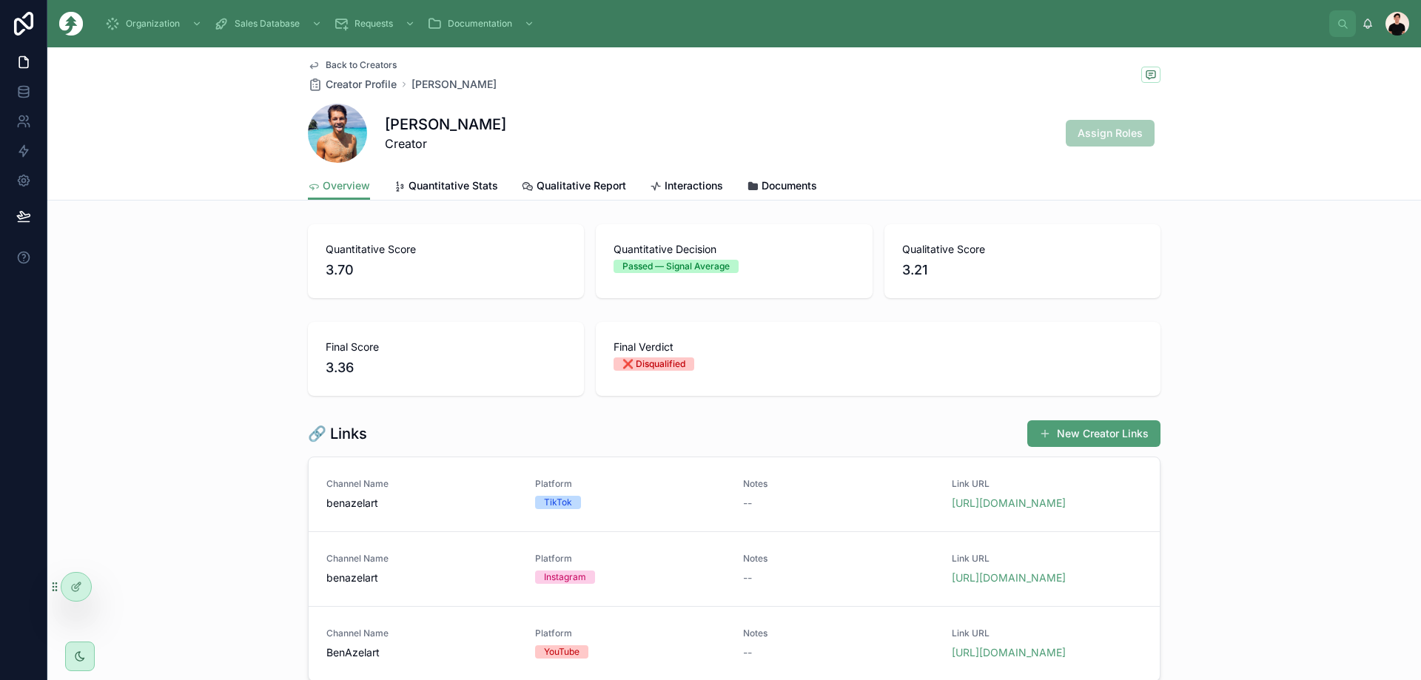
click at [341, 69] on span "Back to Creators" at bounding box center [361, 65] width 71 height 12
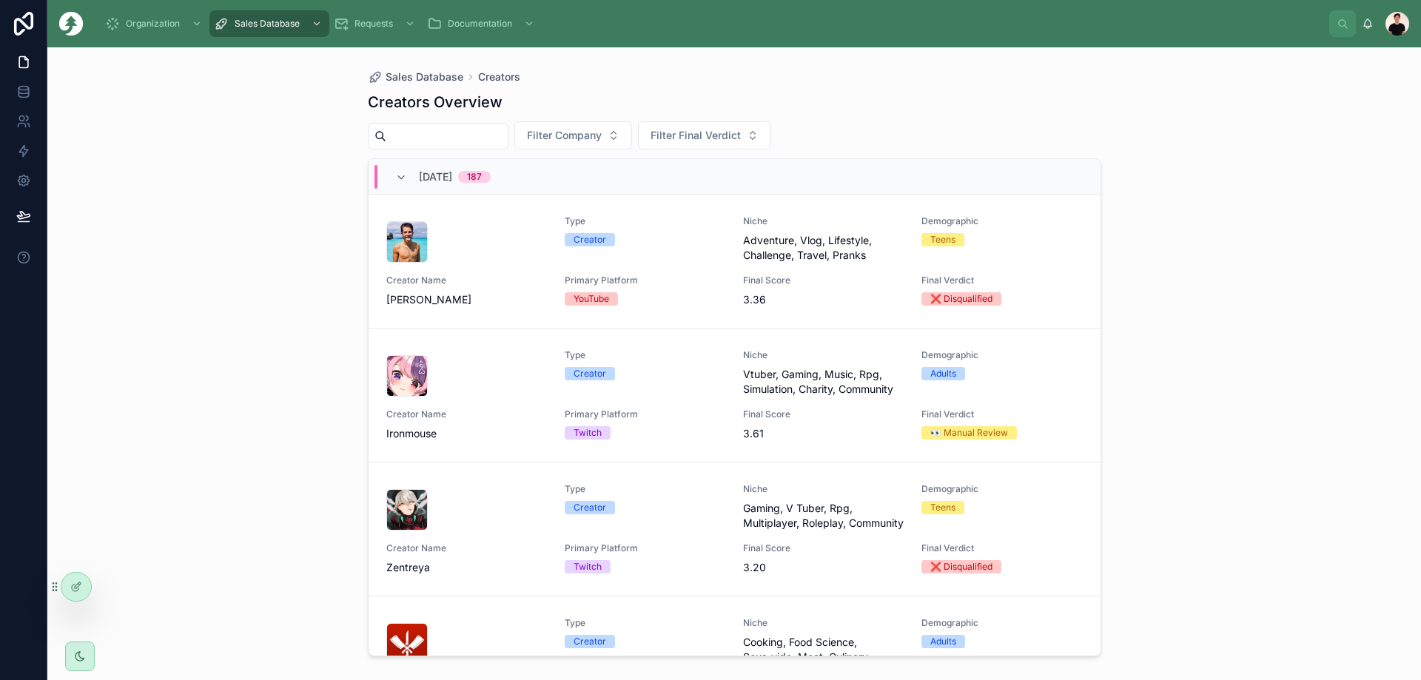
click at [487, 375] on div at bounding box center [466, 375] width 161 height 41
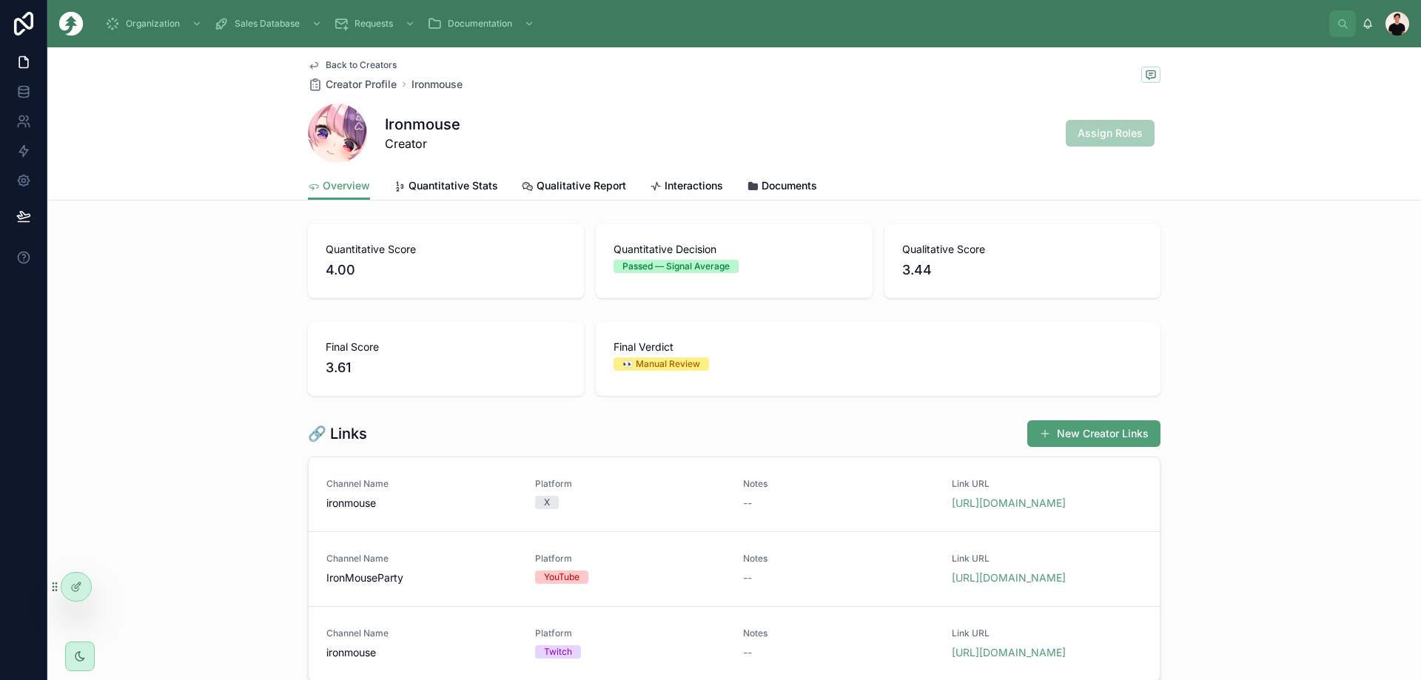
click at [359, 67] on span "Back to Creators" at bounding box center [361, 65] width 71 height 12
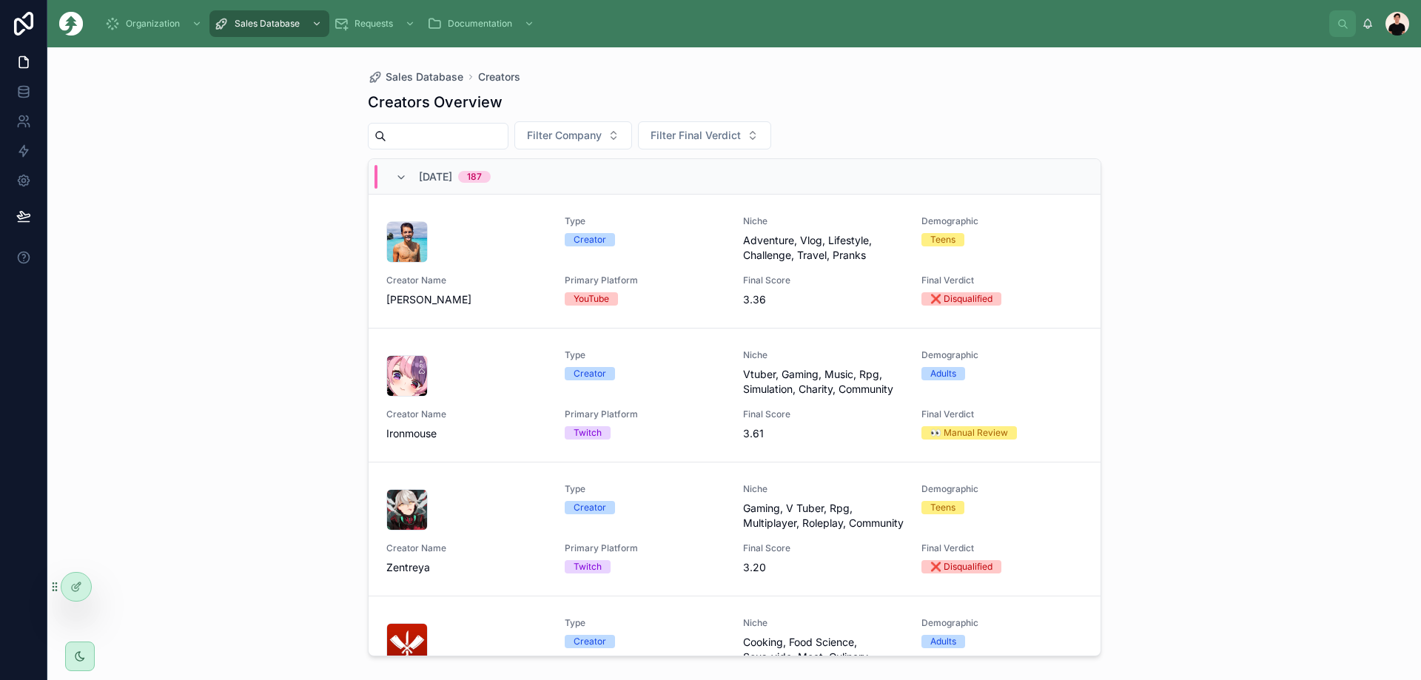
click at [67, 27] on img at bounding box center [71, 24] width 24 height 24
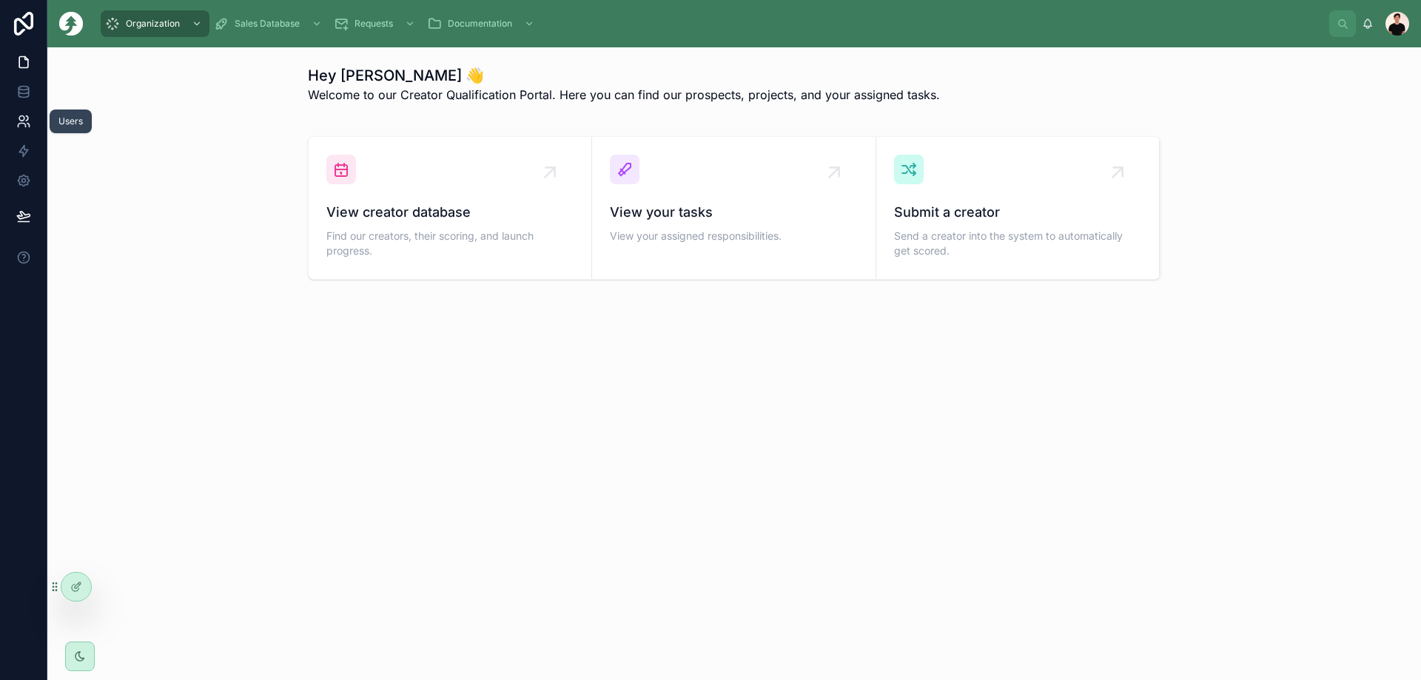
click at [19, 110] on link at bounding box center [23, 122] width 47 height 30
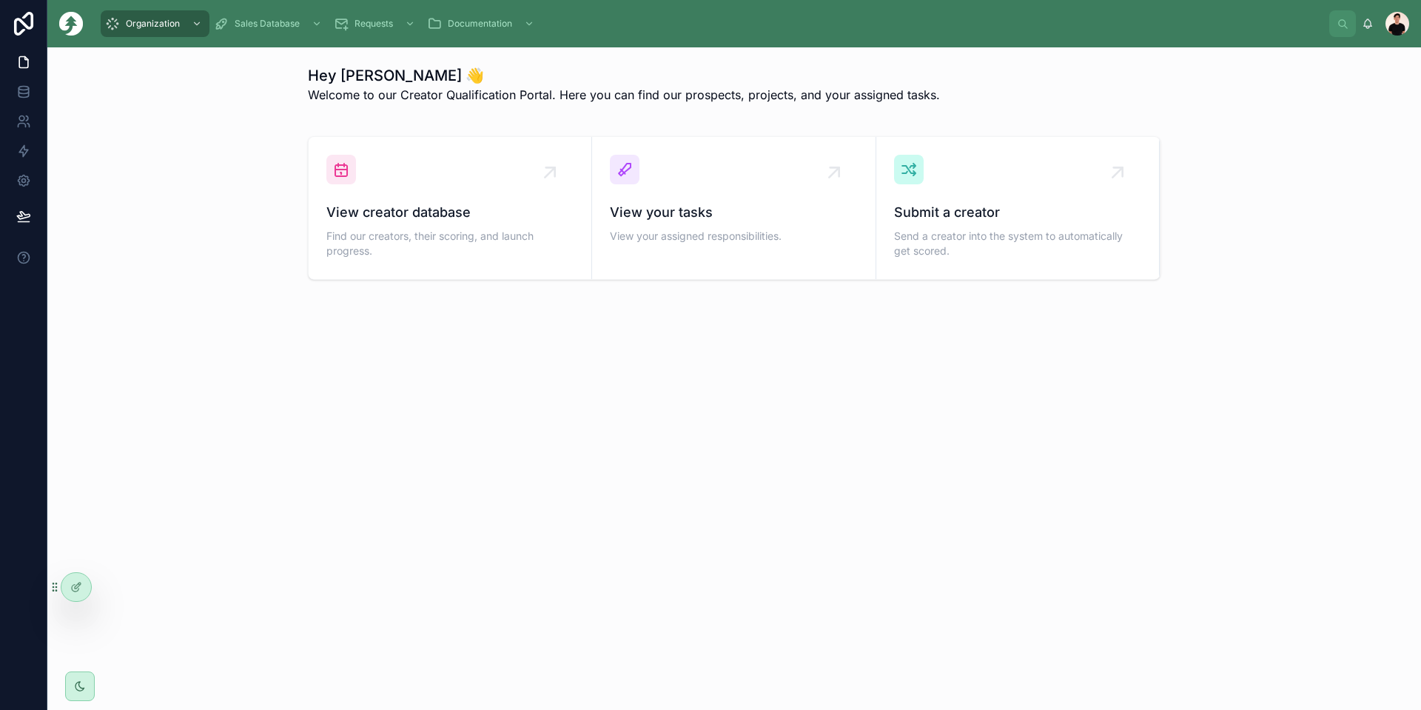
click at [726, 221] on span "View your tasks" at bounding box center [733, 212] width 247 height 21
click at [465, 245] on span "Find our creators, their scoring, and launch progress." at bounding box center [449, 244] width 247 height 30
click at [983, 251] on span "Send a creator into the system to automatically get scored." at bounding box center [1017, 244] width 247 height 30
click at [247, 22] on span "Sales Database" at bounding box center [267, 24] width 65 height 12
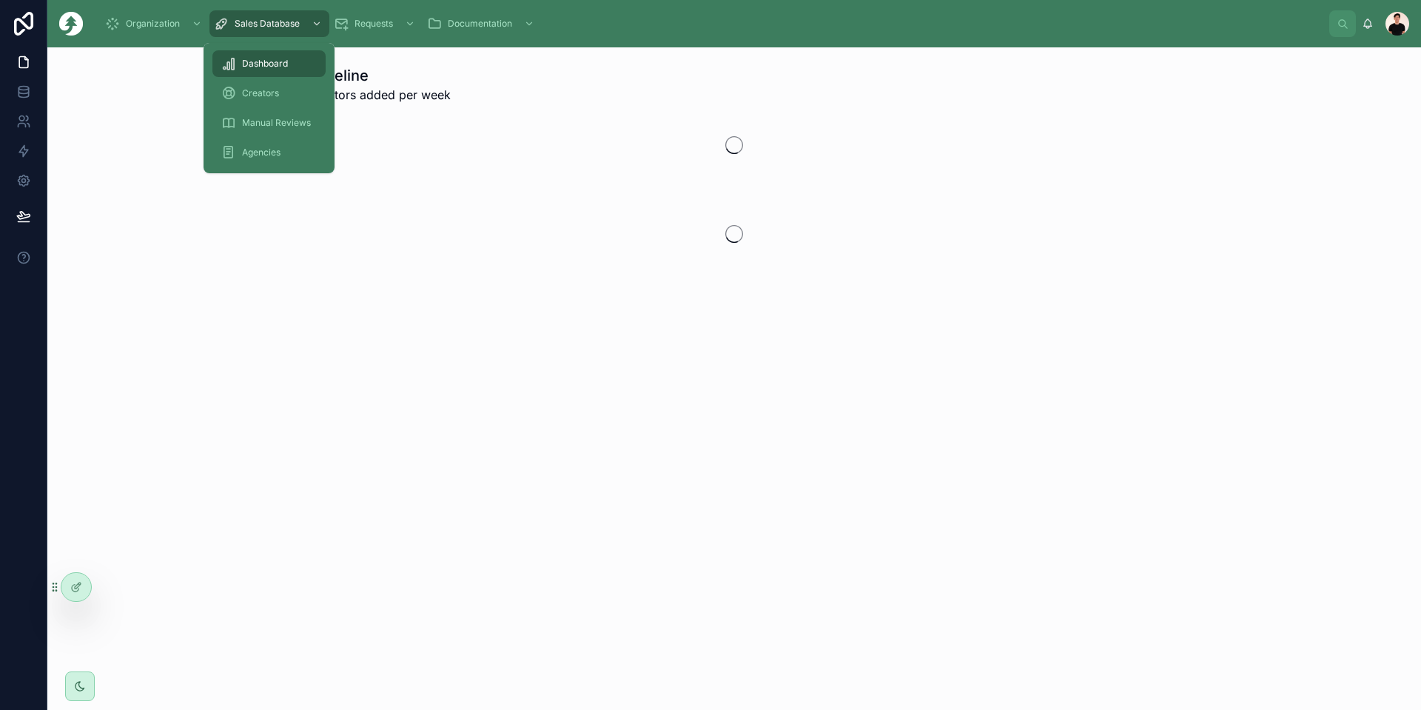
click at [258, 89] on span "Creators" at bounding box center [260, 93] width 37 height 12
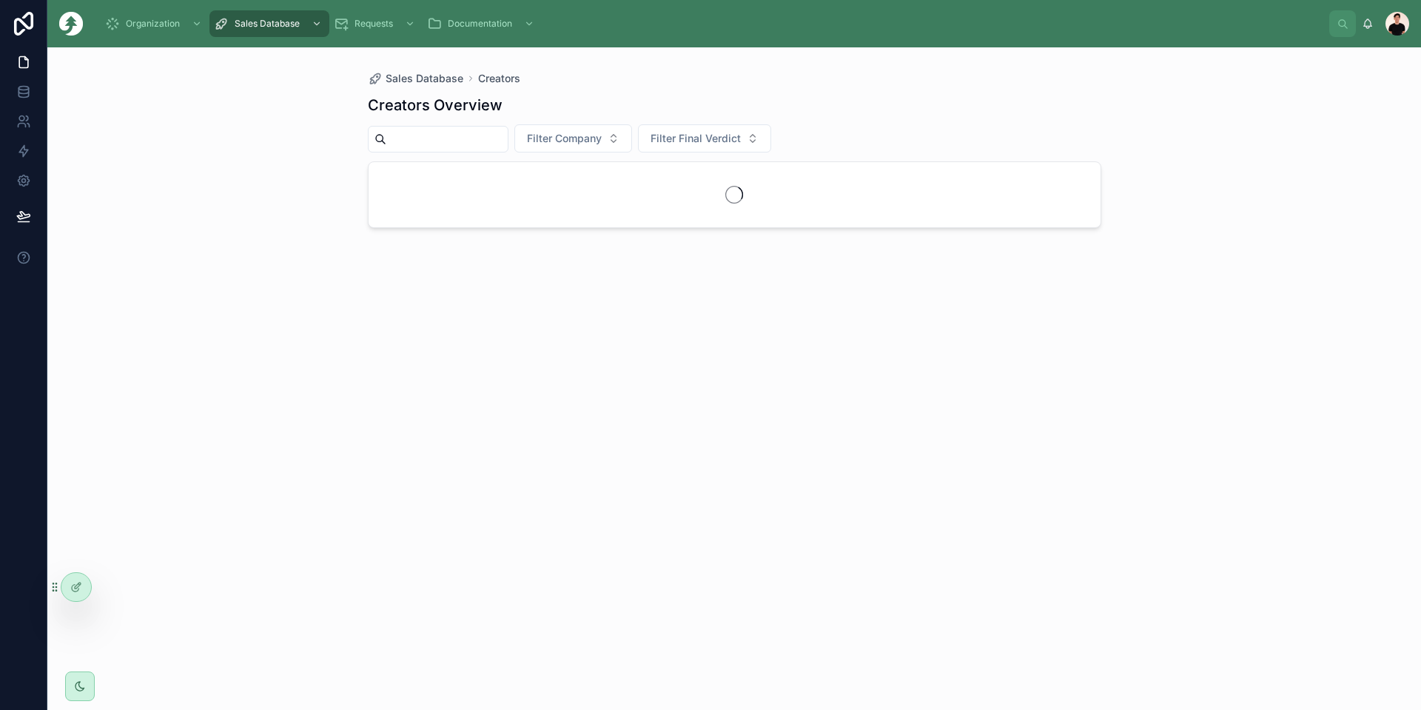
click at [164, 30] on div "Organization" at bounding box center [155, 24] width 100 height 24
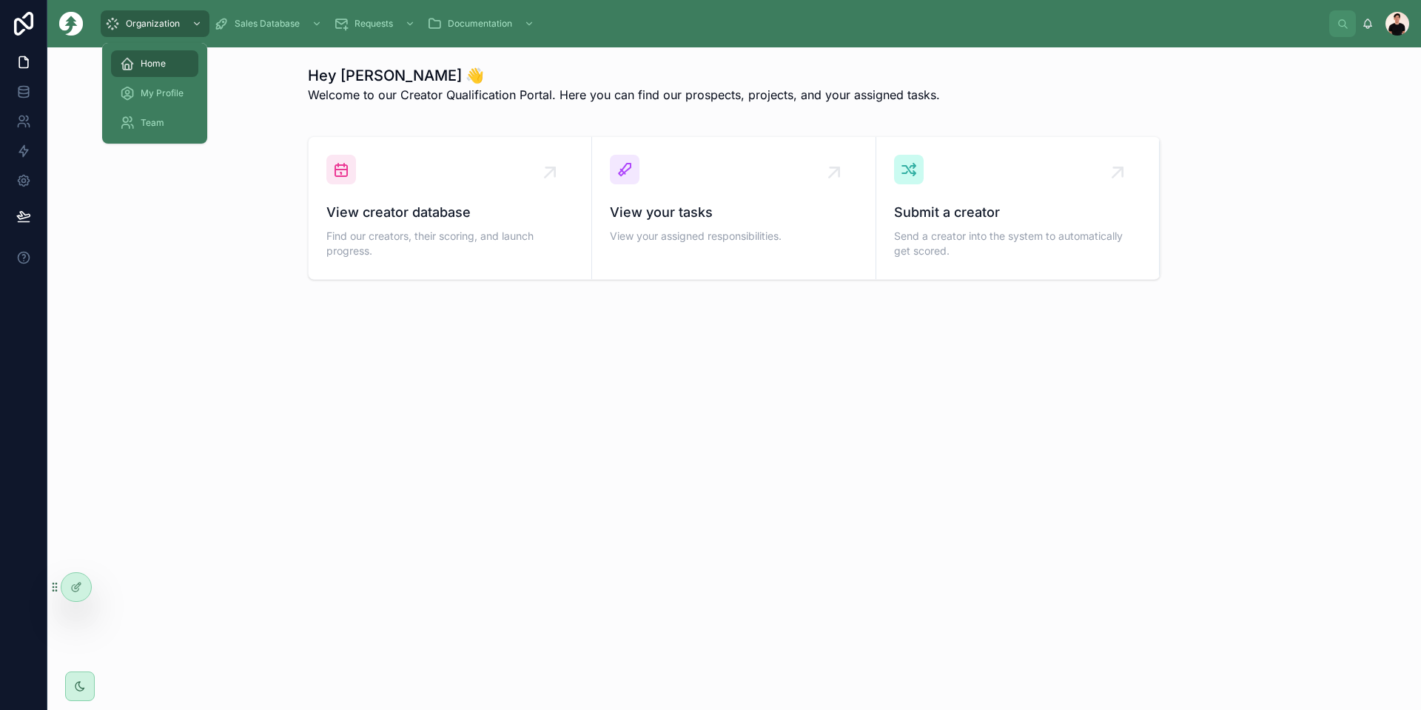
click at [164, 76] on link "Home" at bounding box center [154, 63] width 87 height 27
click at [168, 89] on span "My Profile" at bounding box center [162, 93] width 43 height 12
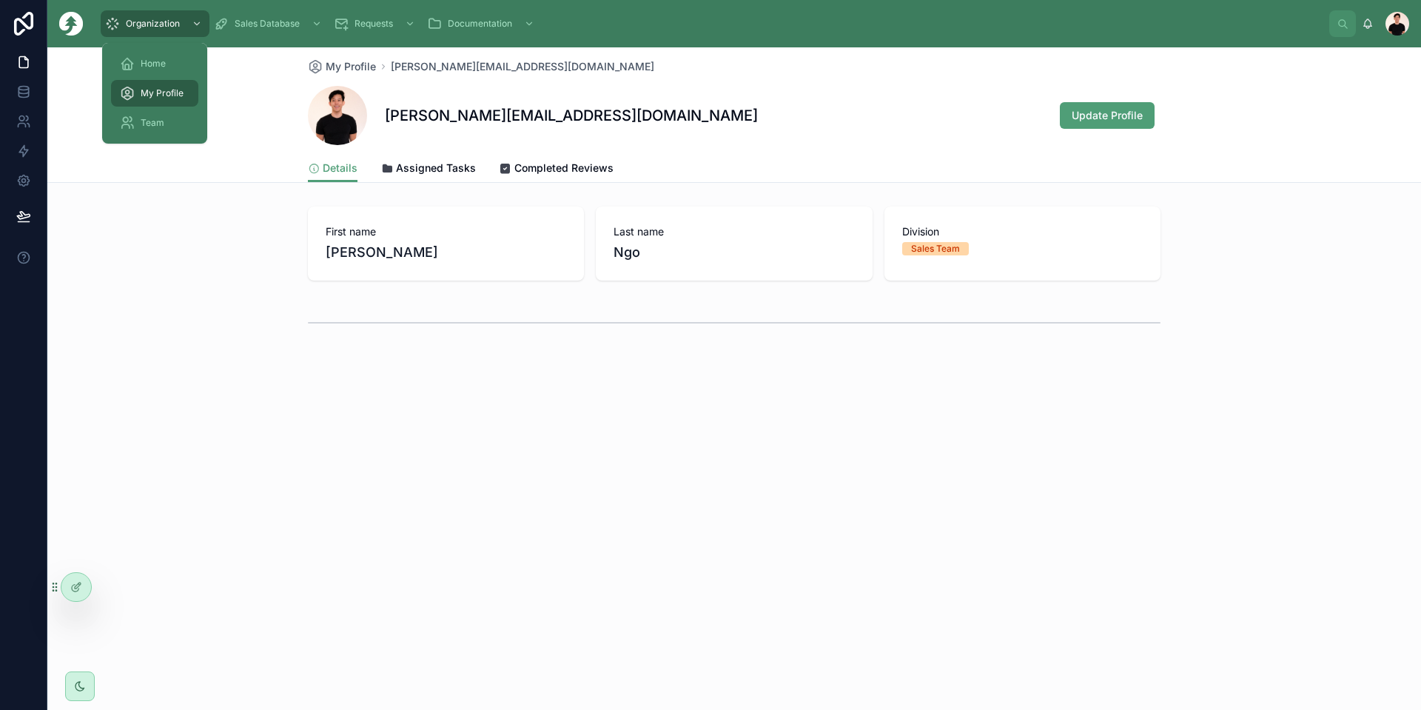
click at [164, 128] on div "Team" at bounding box center [155, 123] width 70 height 24
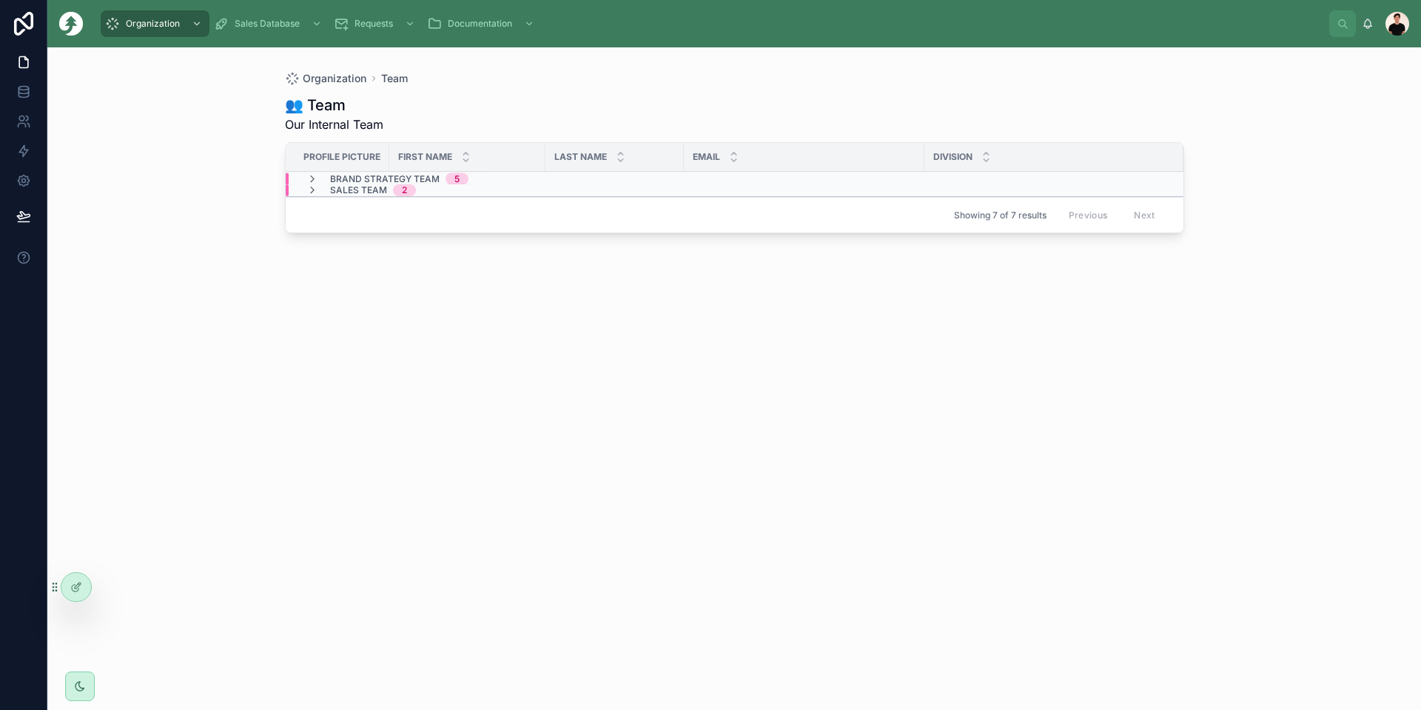
click at [60, 21] on img at bounding box center [71, 24] width 24 height 24
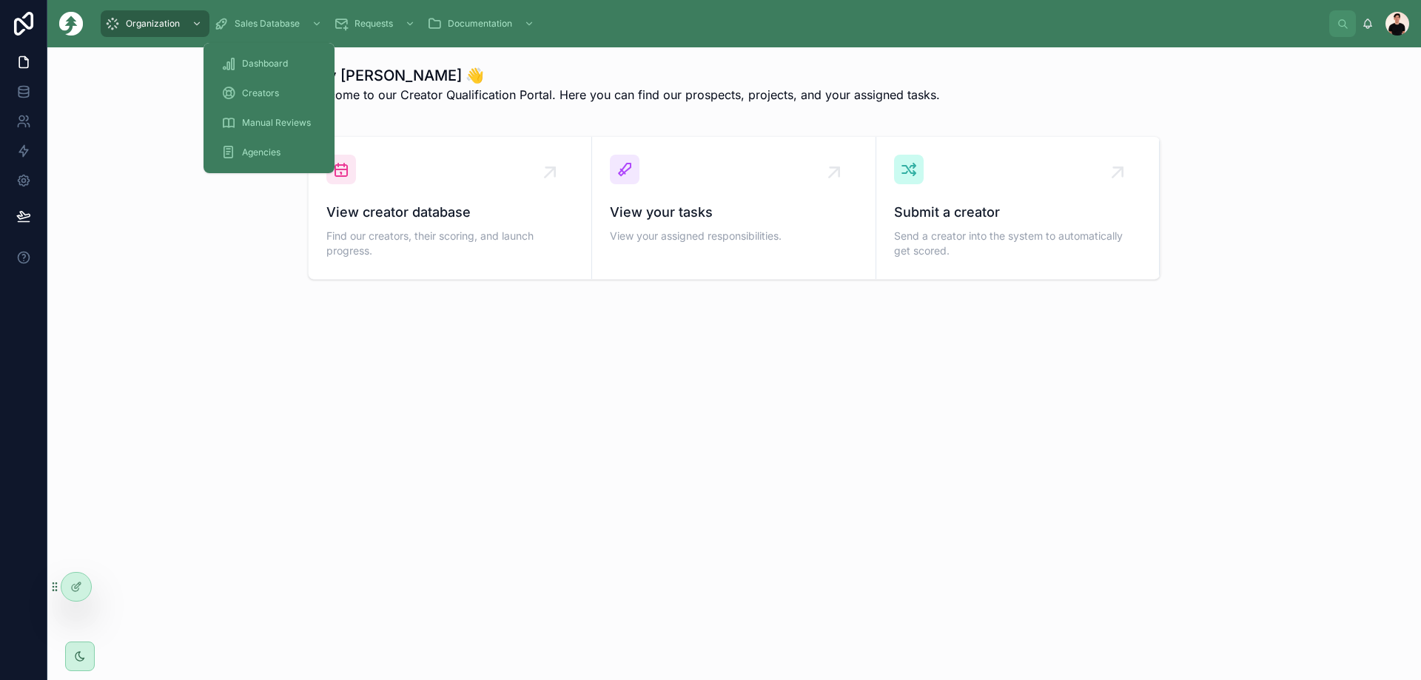
click at [269, 92] on span "Creators" at bounding box center [260, 93] width 37 height 12
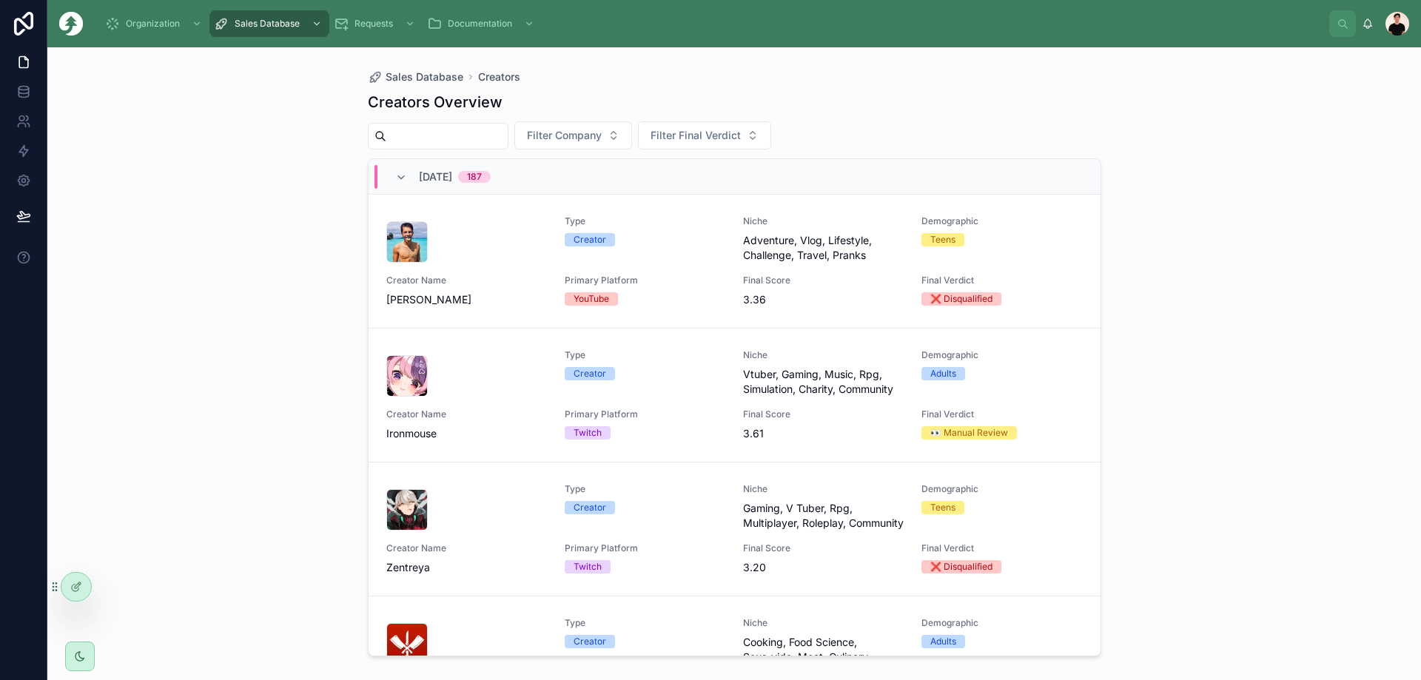
click at [465, 140] on input "text" at bounding box center [446, 136] width 121 height 21
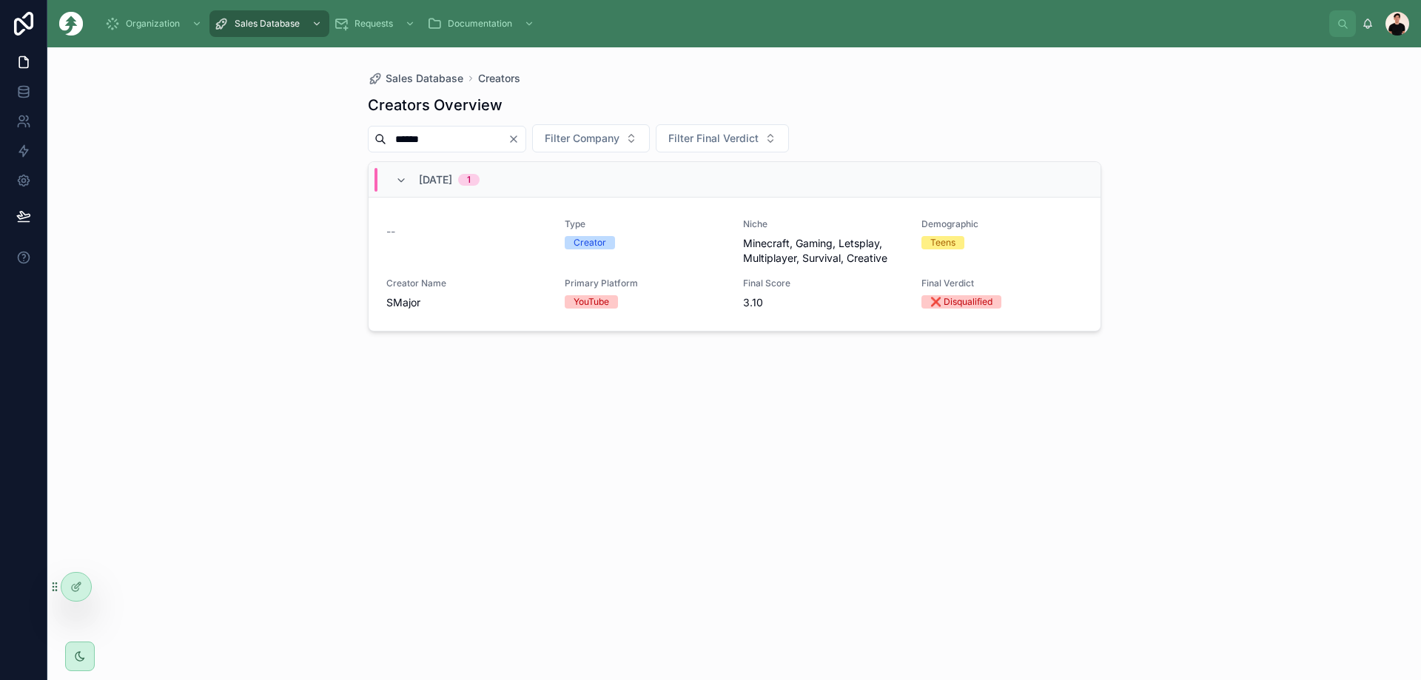
type input "******"
click at [504, 247] on div "--" at bounding box center [466, 241] width 161 height 47
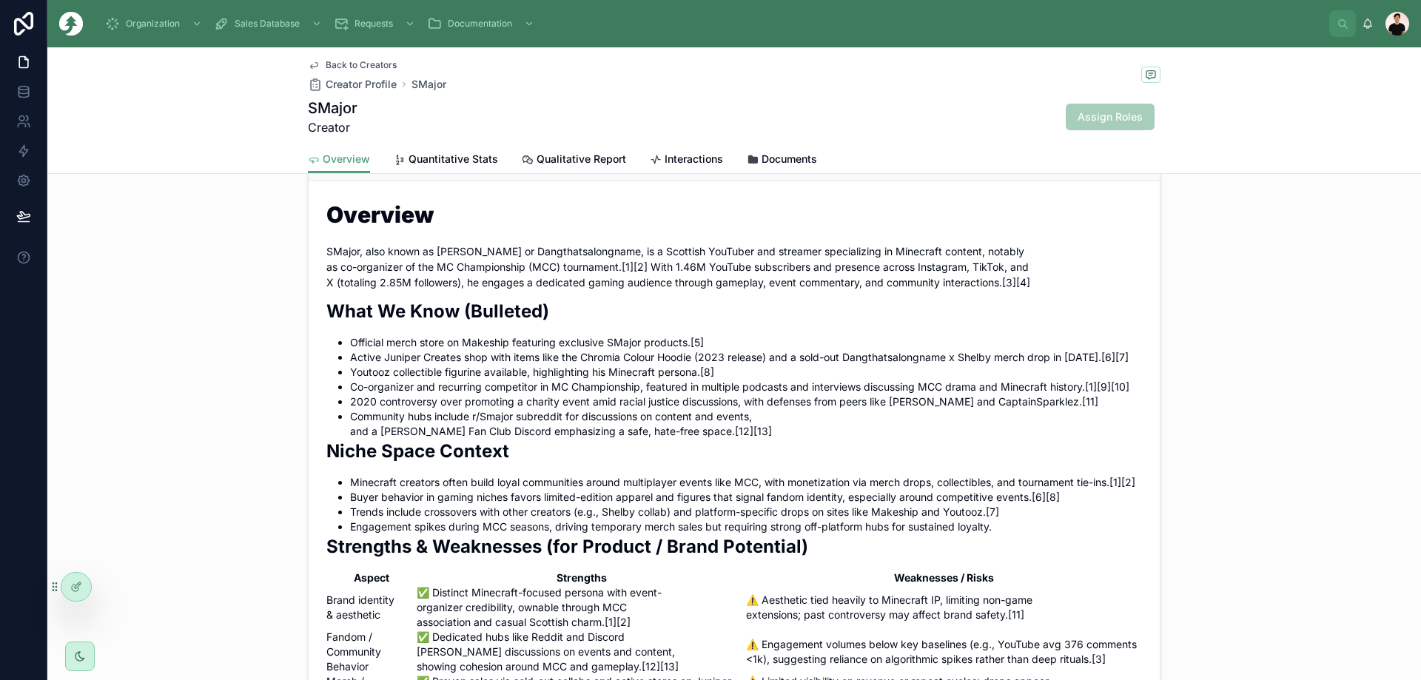
scroll to position [888, 0]
